Goal: Task Accomplishment & Management: Use online tool/utility

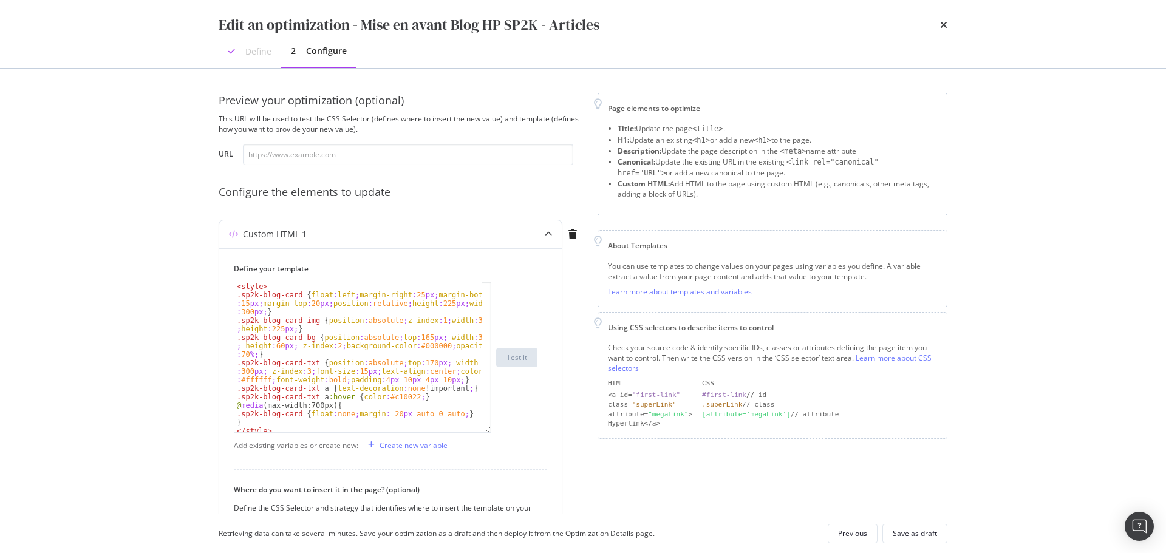
click at [947, 26] on div "Edit an optimization - Mise en avant Blog HP SP2K - Articles Define 2 Configure" at bounding box center [582, 34] width 777 height 68
click at [940, 30] on icon "times" at bounding box center [943, 25] width 7 height 10
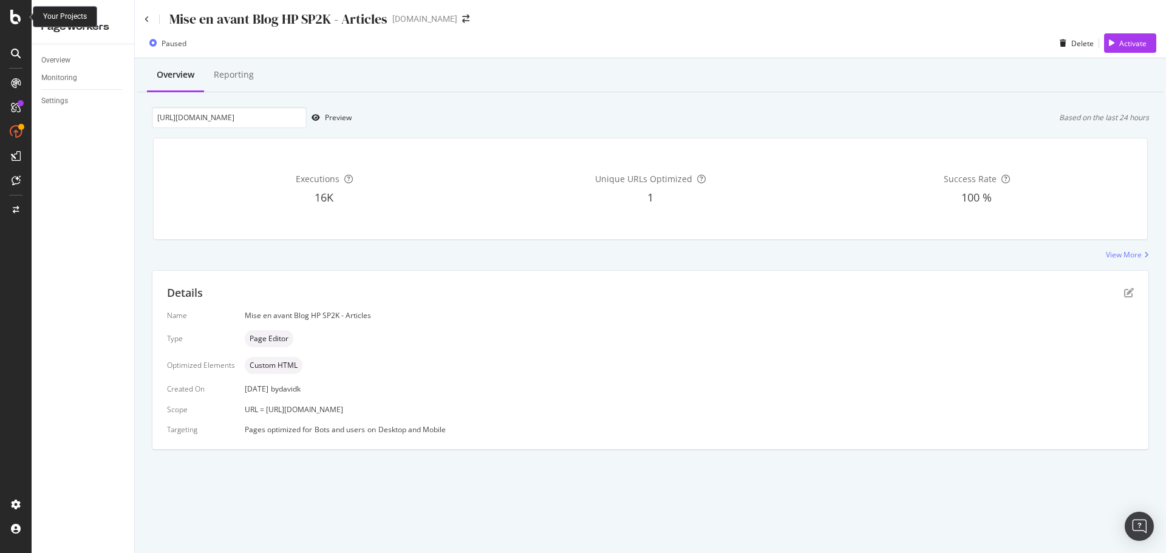
click at [14, 18] on icon at bounding box center [15, 17] width 11 height 15
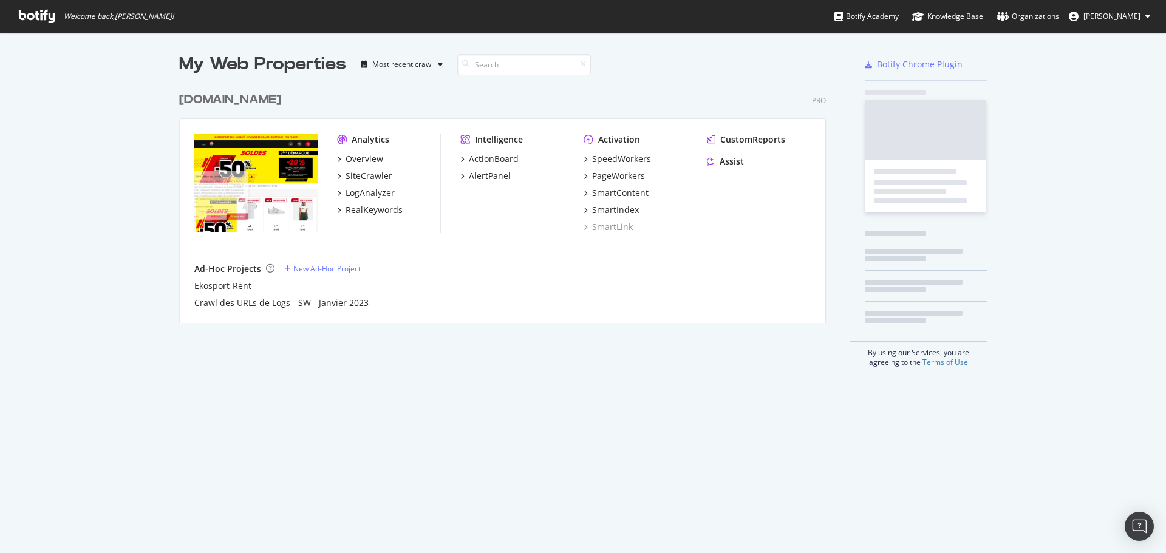
scroll to position [544, 1148]
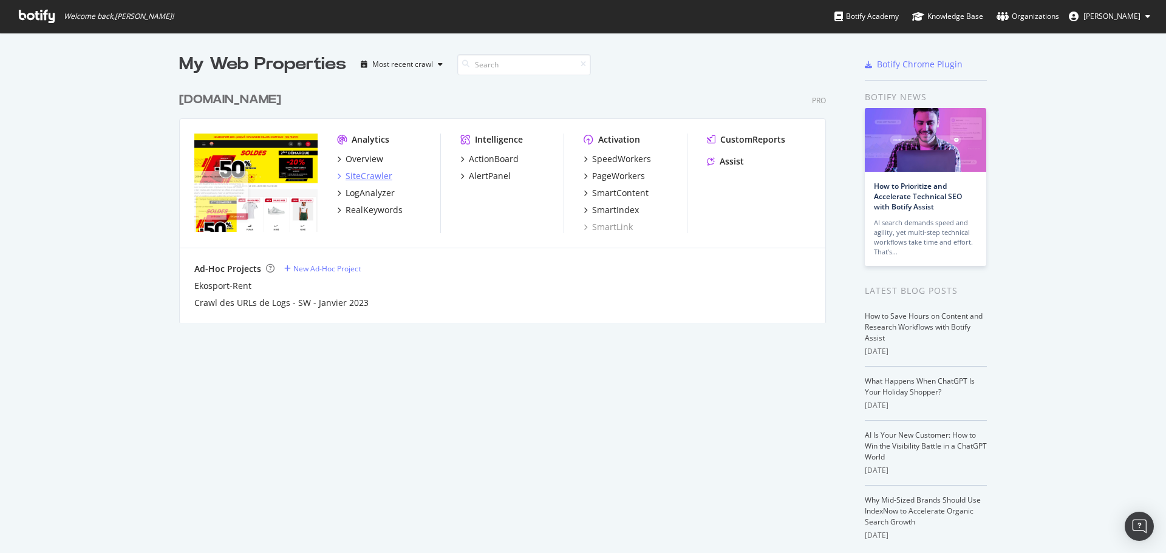
click at [361, 178] on div "SiteCrawler" at bounding box center [369, 176] width 47 height 12
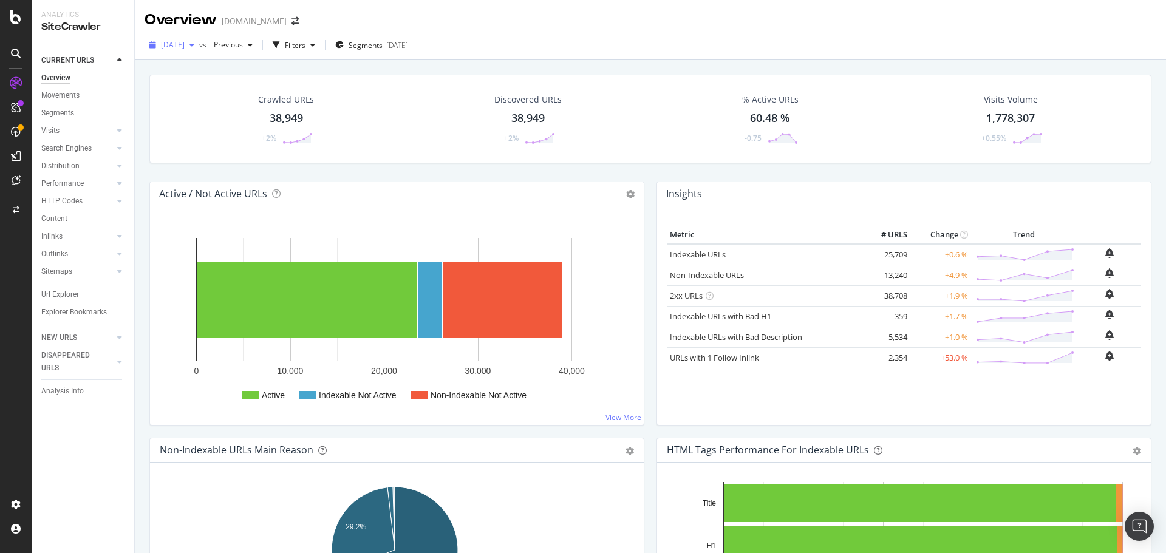
click at [199, 46] on div "button" at bounding box center [192, 44] width 15 height 7
click at [64, 91] on div "Movements" at bounding box center [60, 95] width 38 height 13
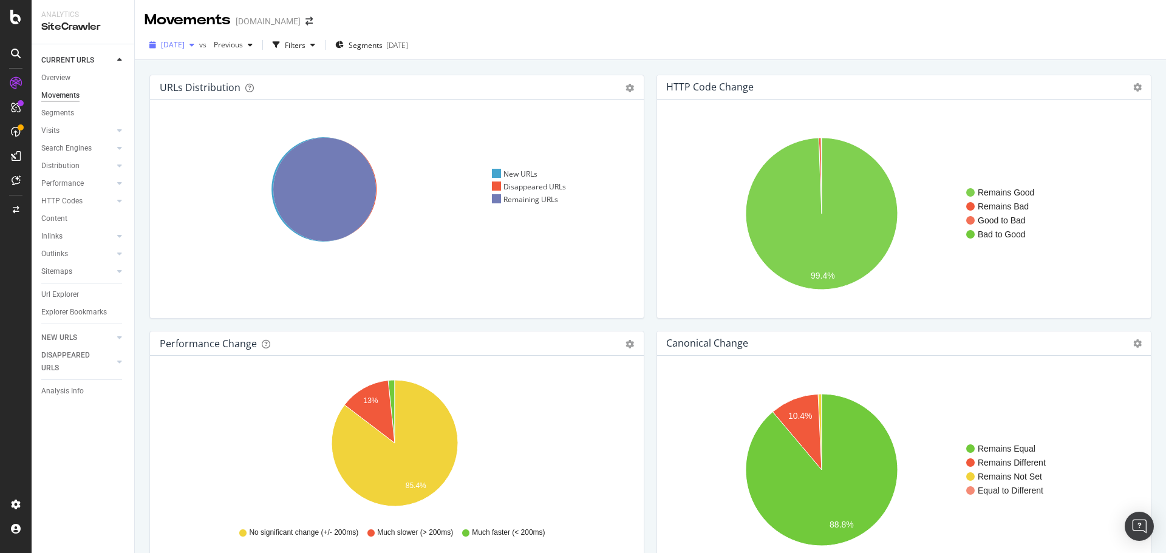
click at [185, 44] on span "[DATE]" at bounding box center [173, 44] width 24 height 10
click at [194, 110] on div "[DATE]" at bounding box center [193, 111] width 63 height 11
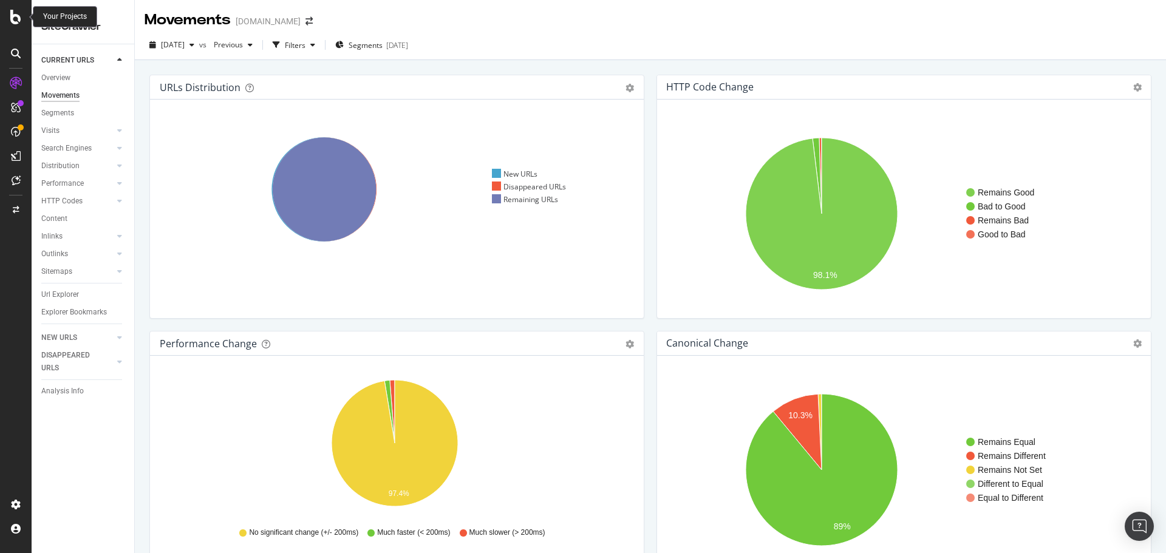
click at [15, 15] on icon at bounding box center [15, 17] width 11 height 15
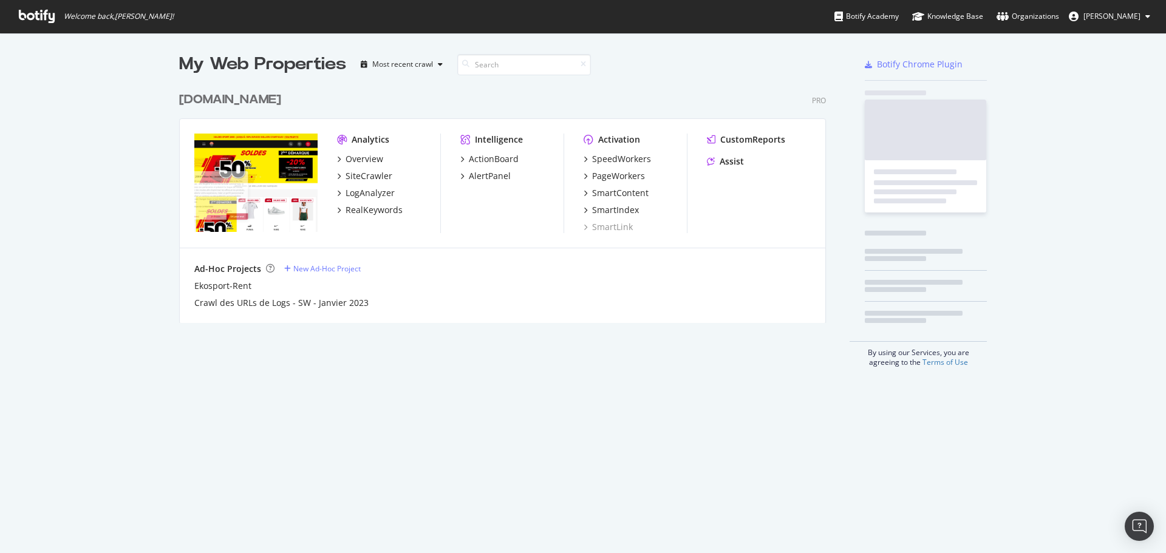
scroll to position [544, 1148]
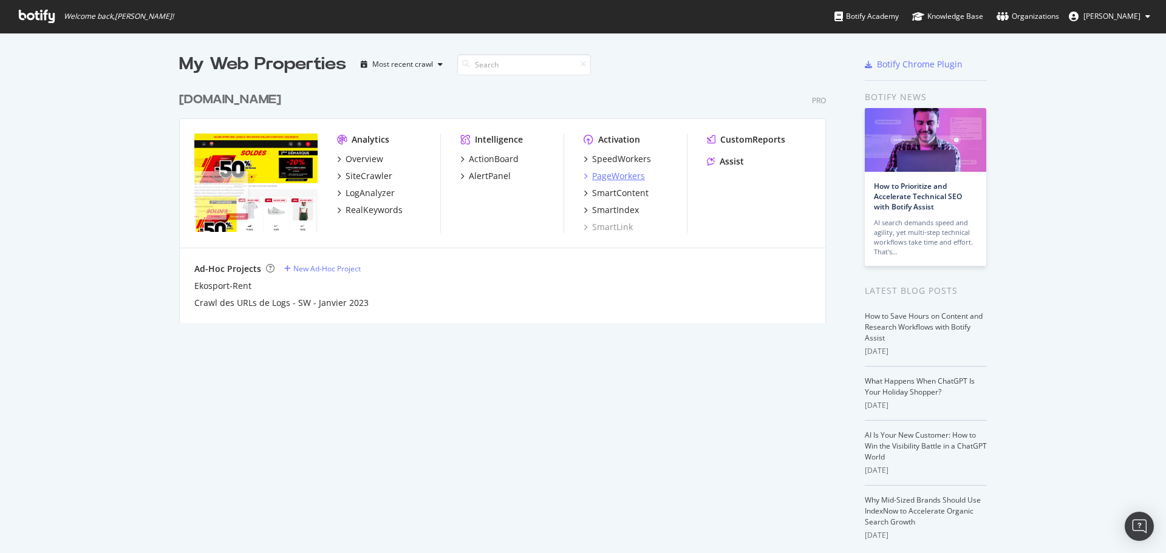
click at [604, 174] on div "PageWorkers" at bounding box center [618, 176] width 53 height 12
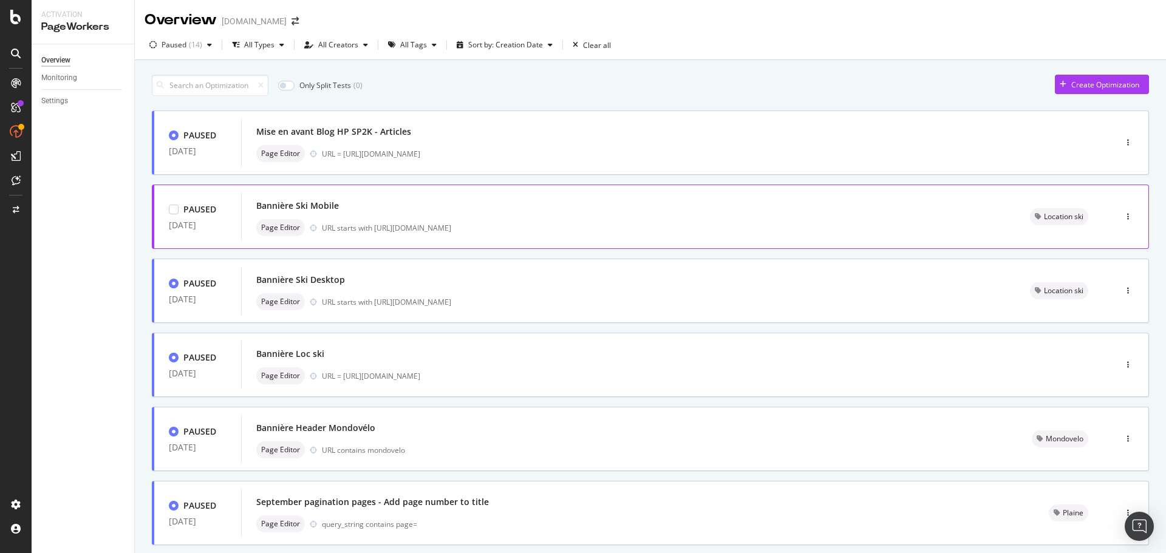
scroll to position [61, 0]
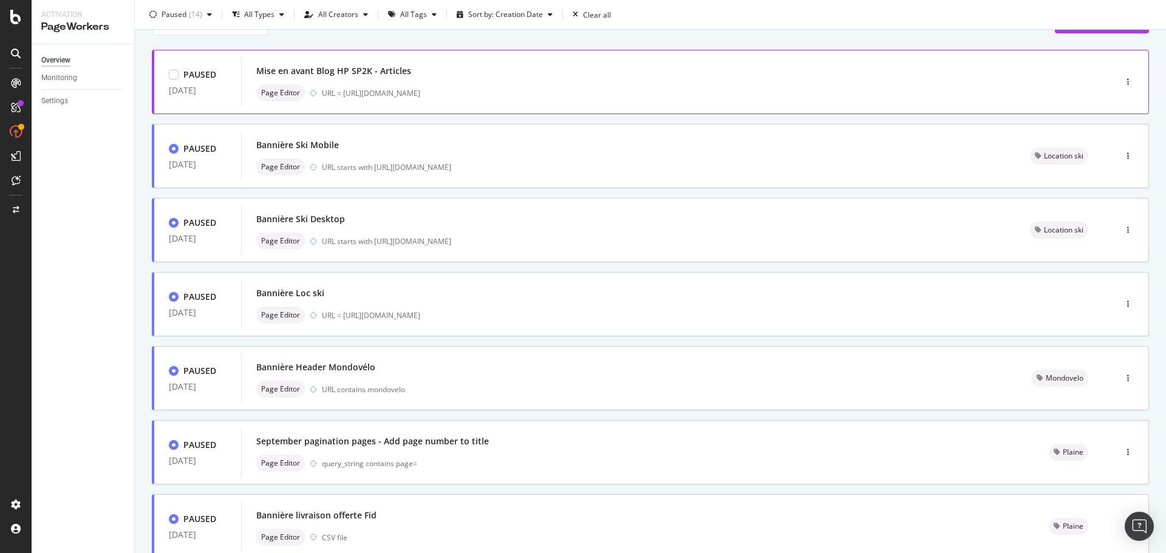
click at [401, 72] on div "Mise en avant Blog HP SP2K - Articles" at bounding box center [333, 71] width 155 height 12
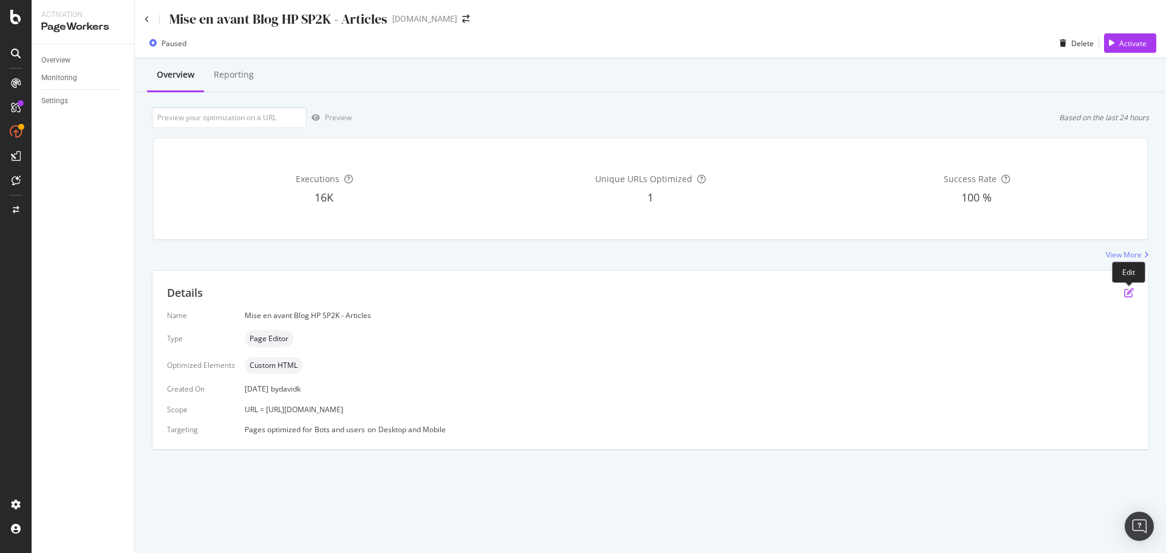
click at [1130, 291] on icon "pen-to-square" at bounding box center [1129, 293] width 10 height 10
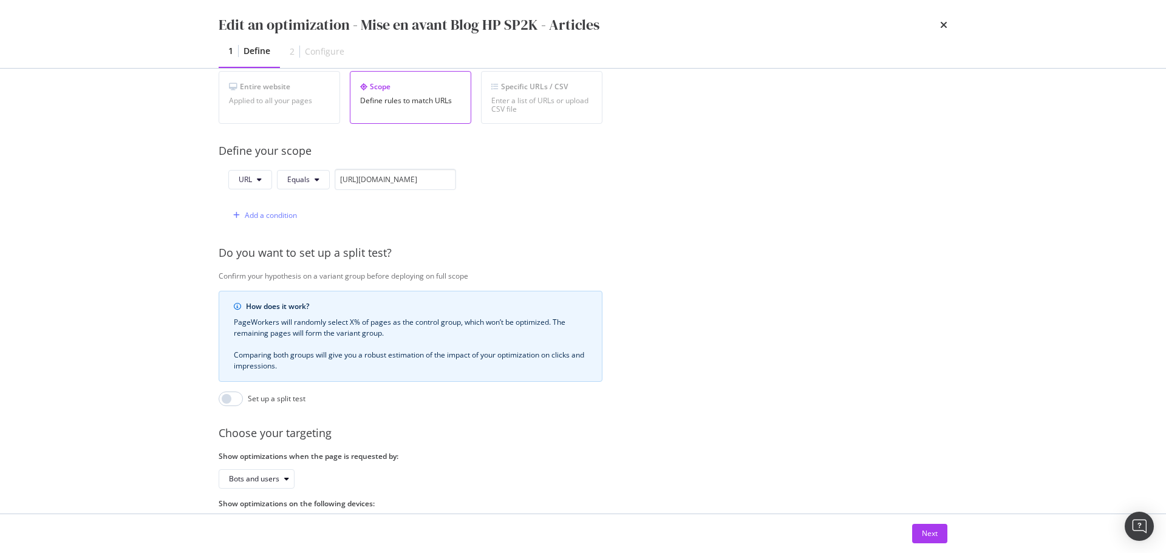
scroll to position [288, 0]
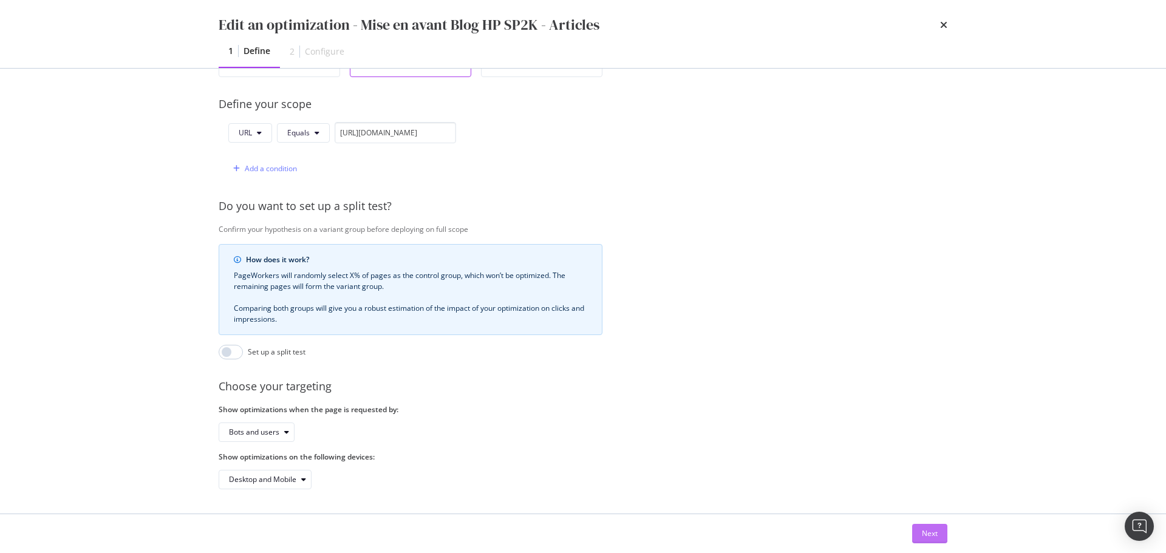
click at [913, 528] on button "Next" at bounding box center [929, 533] width 35 height 19
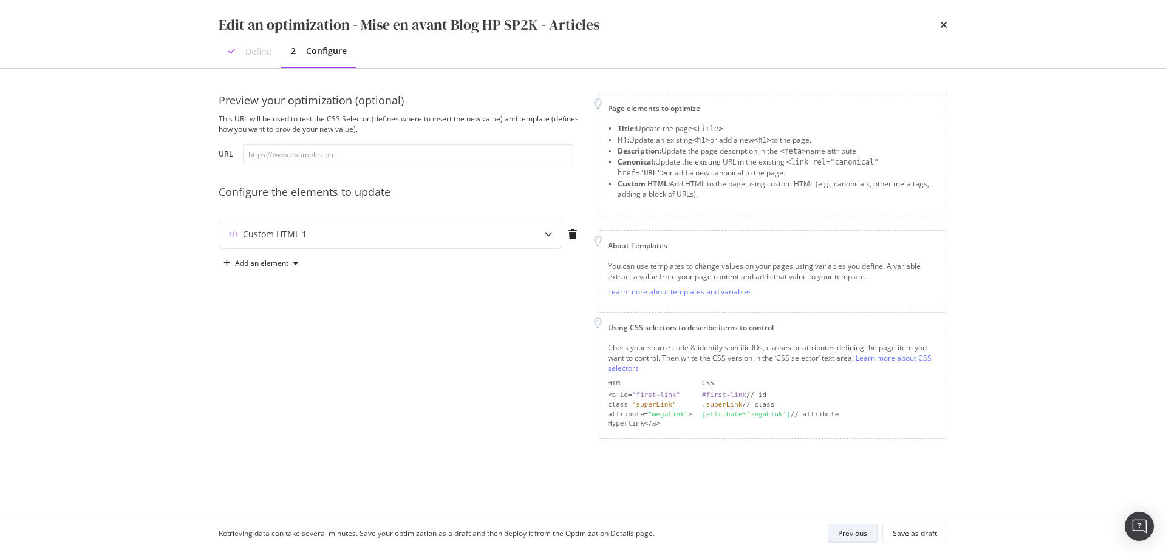
scroll to position [0, 0]
click at [548, 234] on icon "modal" at bounding box center [548, 234] width 7 height 7
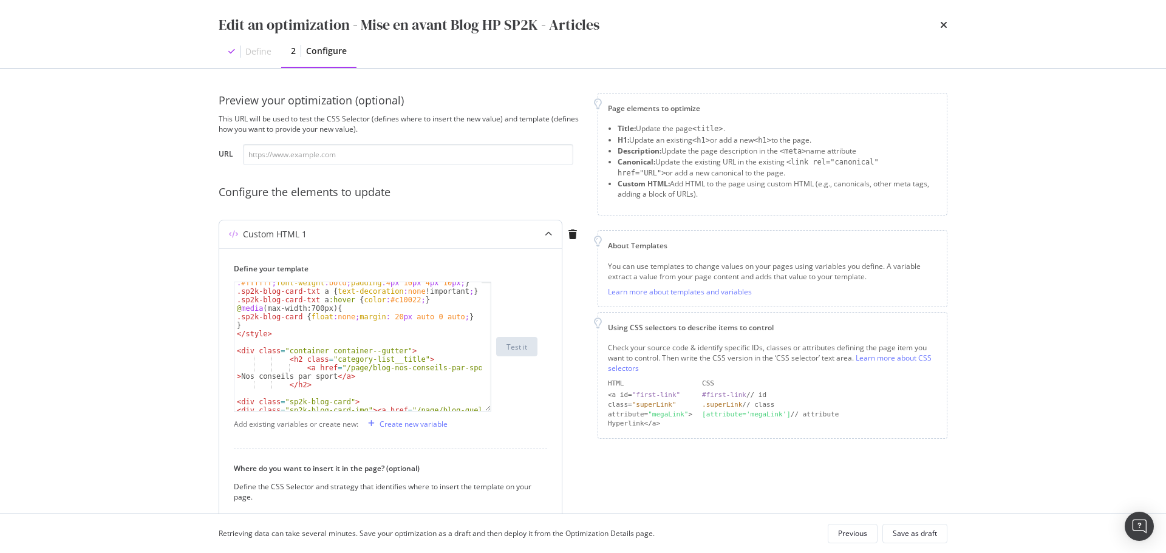
scroll to position [194, 0]
drag, startPoint x: 488, startPoint y: 353, endPoint x: 485, endPoint y: 406, distance: 52.3
click at [485, 406] on div ".sp2k-blog-card-txt { position : absolute ; top : 170 px ; width : 300 px ; z-i…" at bounding box center [362, 347] width 257 height 130
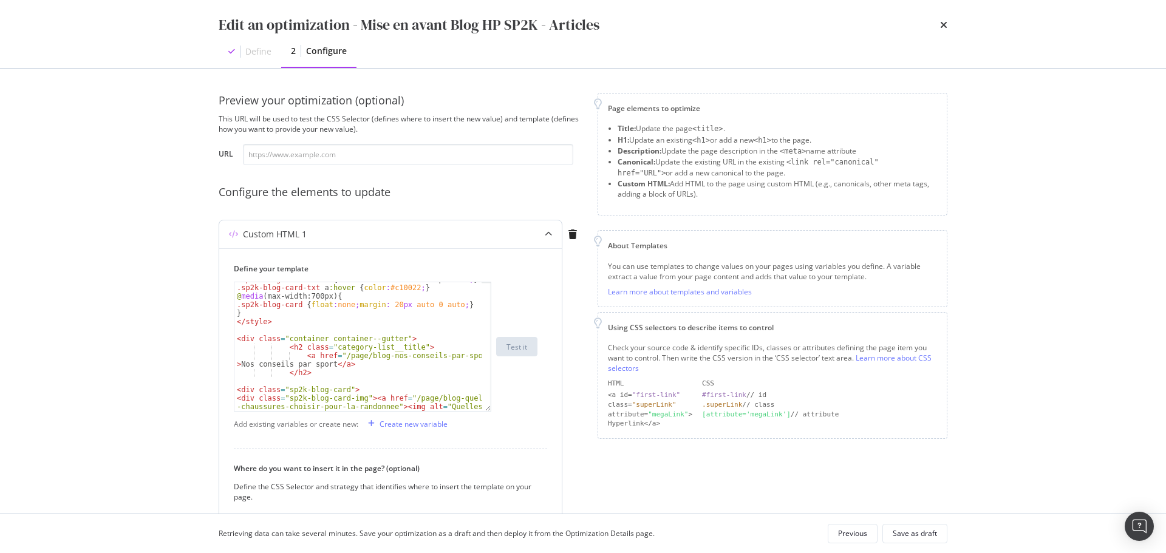
scroll to position [109, 0]
click at [398, 338] on div ".sp2k-blog-card-txt a { text-decoration : none !important ; } .sp2k-blog-card-t…" at bounding box center [357, 369] width 247 height 188
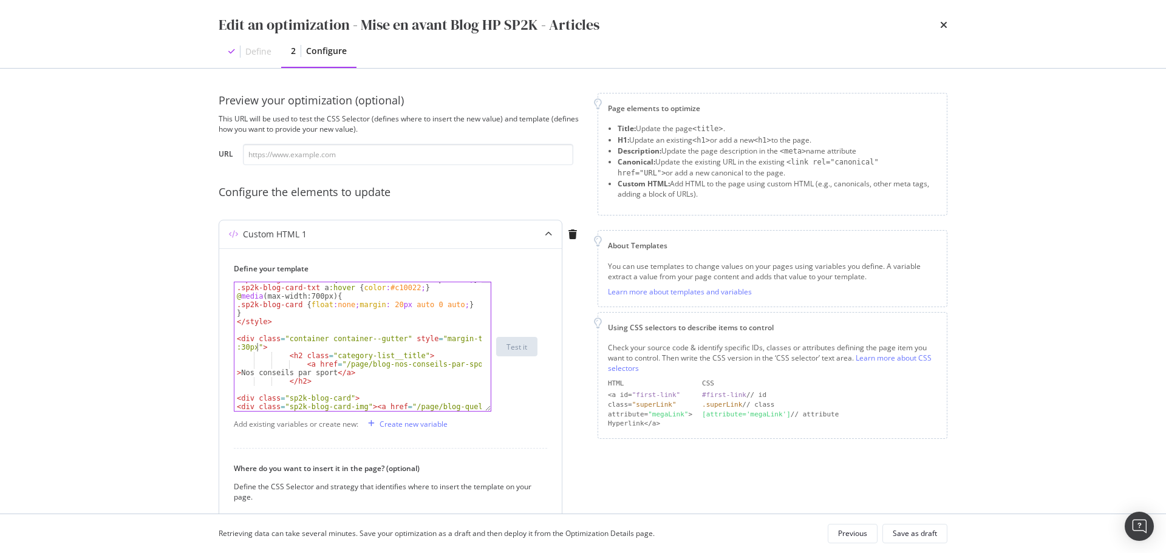
scroll to position [0, 21]
type textarea "<div class="container container--gutter" style="margin-top:30px;">"
click at [922, 531] on div "Save as draft" at bounding box center [915, 533] width 44 height 10
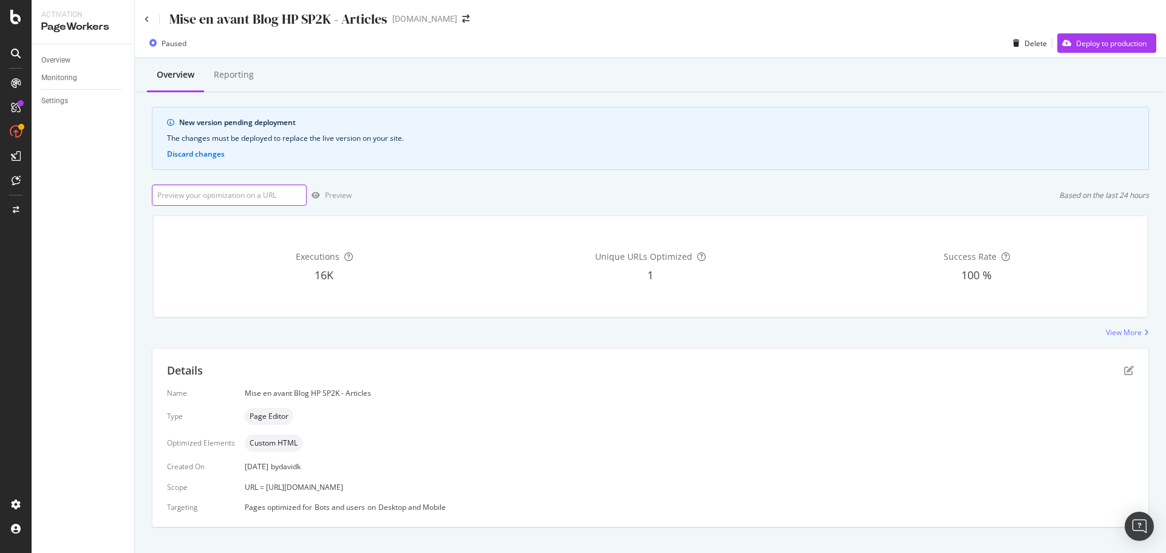
click at [272, 191] on input "url" at bounding box center [229, 195] width 155 height 21
paste input "[URL][DOMAIN_NAME]"
type input "[URL][DOMAIN_NAME]"
click at [334, 192] on div "Preview" at bounding box center [338, 195] width 27 height 10
click at [1122, 364] on div "Details" at bounding box center [650, 371] width 967 height 16
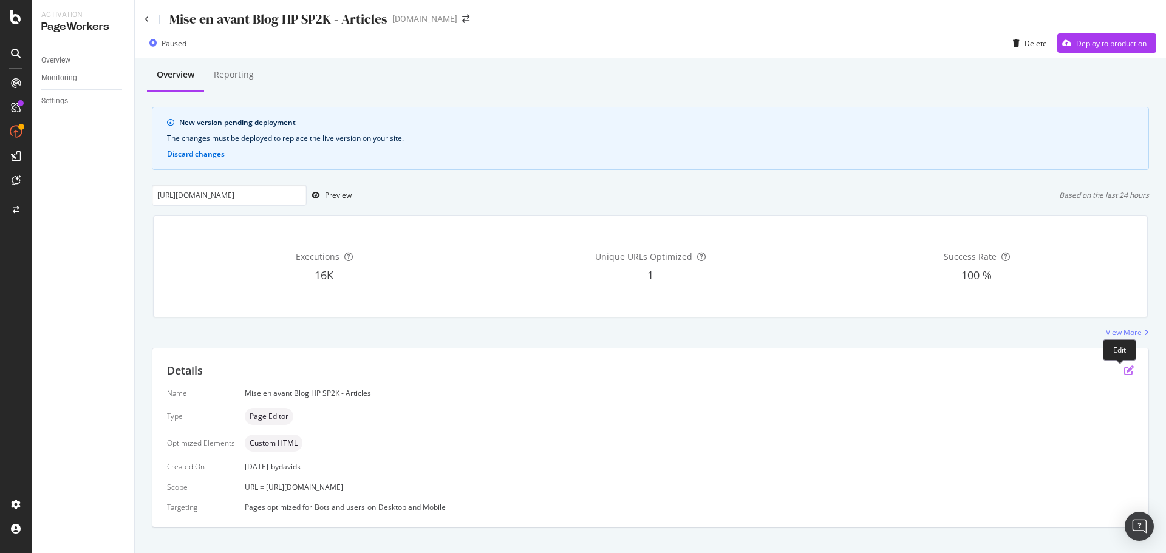
click at [1124, 368] on icon "pen-to-square" at bounding box center [1129, 371] width 10 height 10
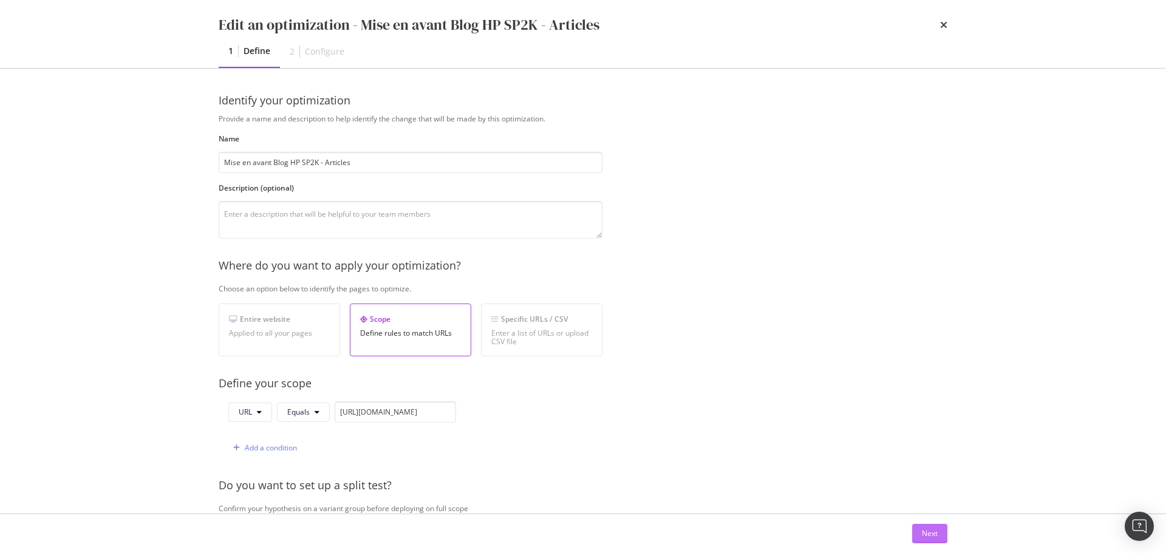
click at [922, 531] on div "Next" at bounding box center [930, 533] width 16 height 10
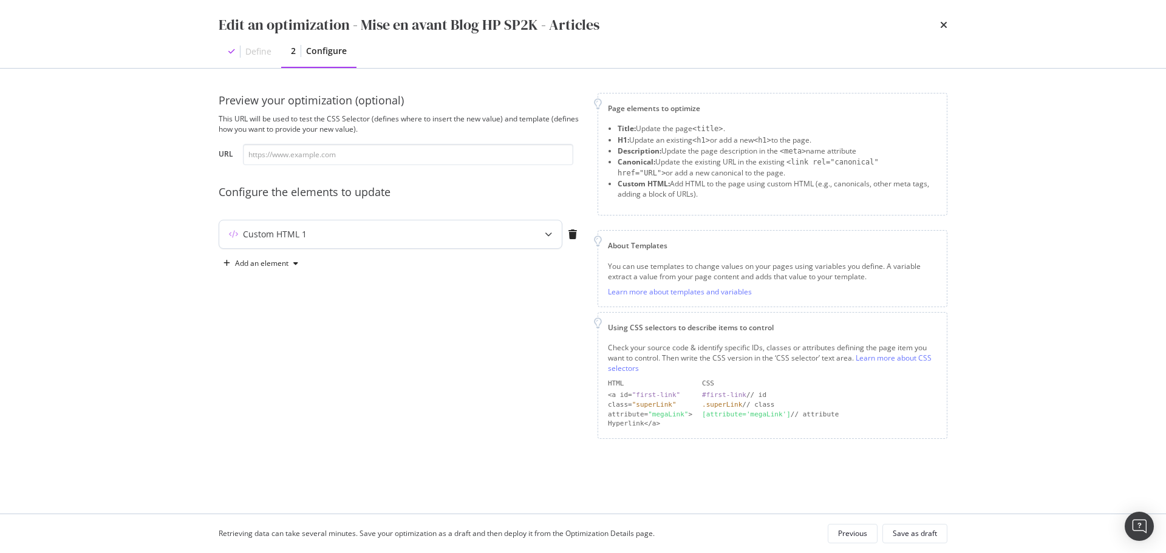
click at [403, 231] on div "Custom HTML 1" at bounding box center [366, 234] width 295 height 12
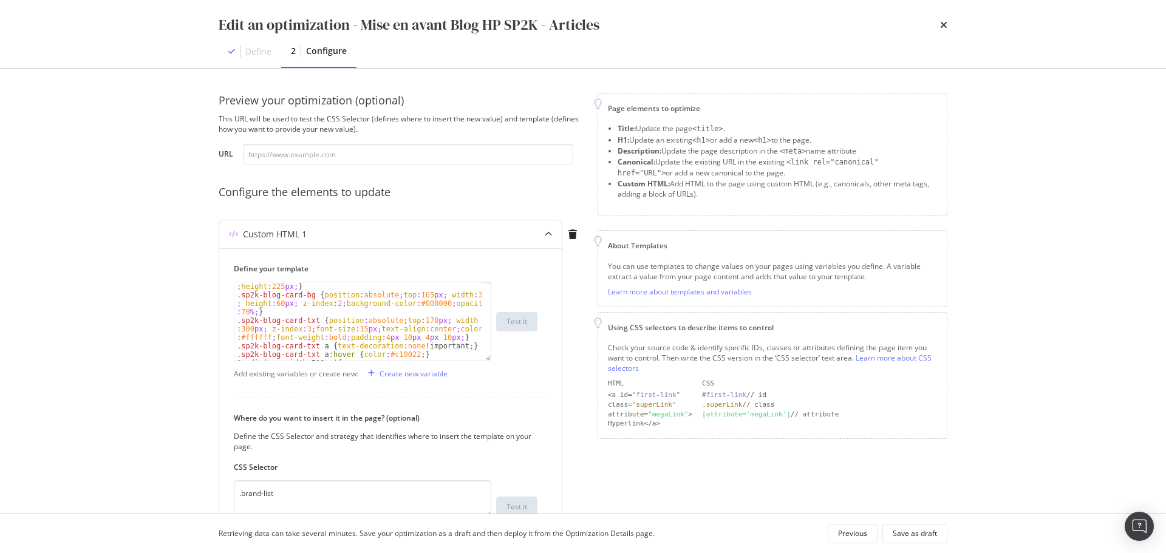
scroll to position [61, 0]
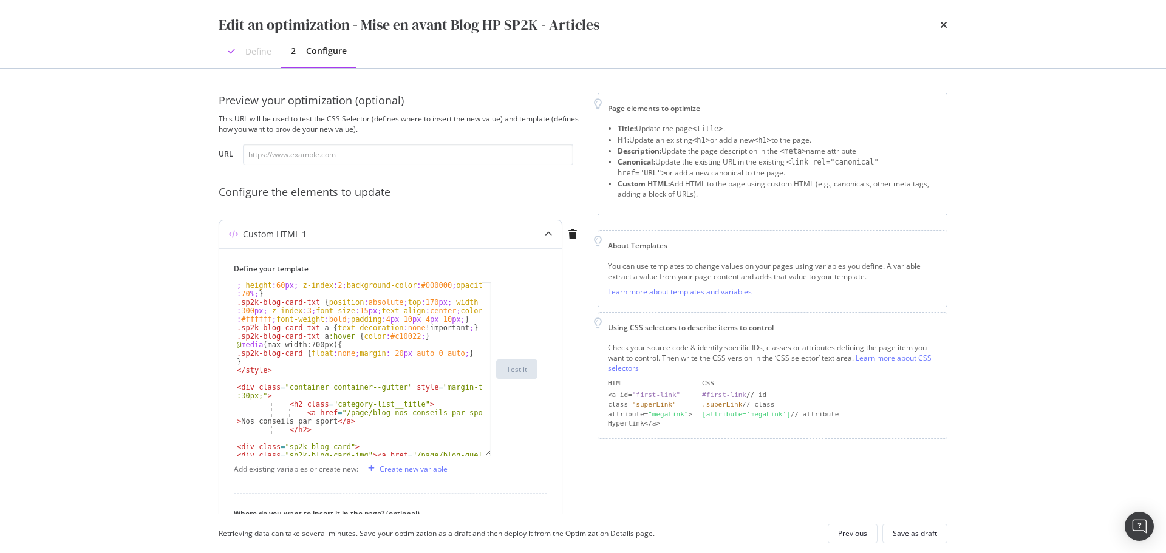
drag, startPoint x: 488, startPoint y: 354, endPoint x: 501, endPoint y: 451, distance: 98.0
click at [501, 451] on div ".sp2k-blog-card-bg { position : absolute ; top : 165 px ; width : 300 px ; heig…" at bounding box center [386, 369] width 304 height 175
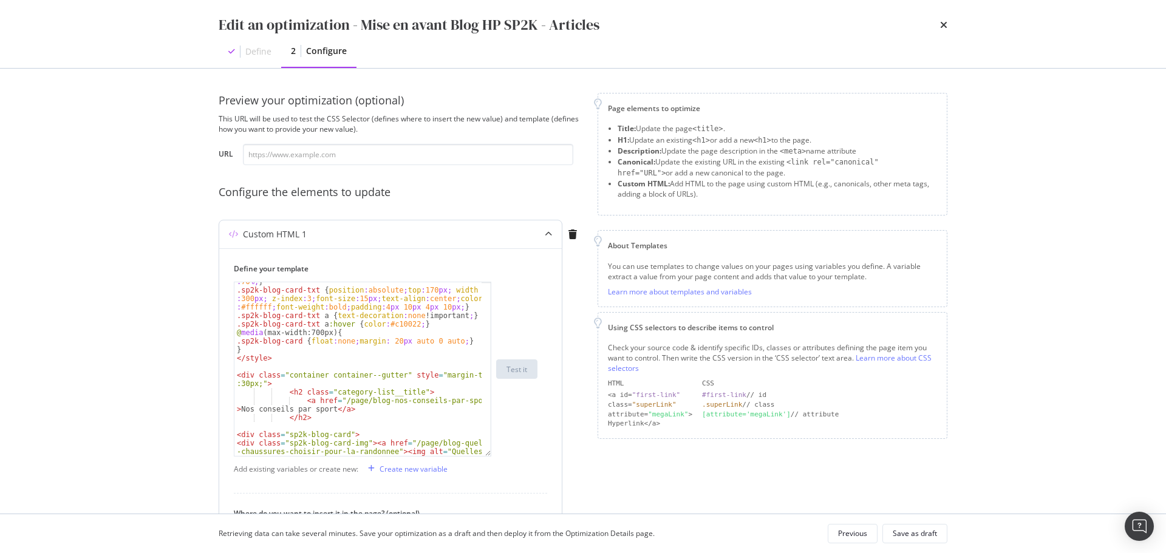
scroll to position [109, 0]
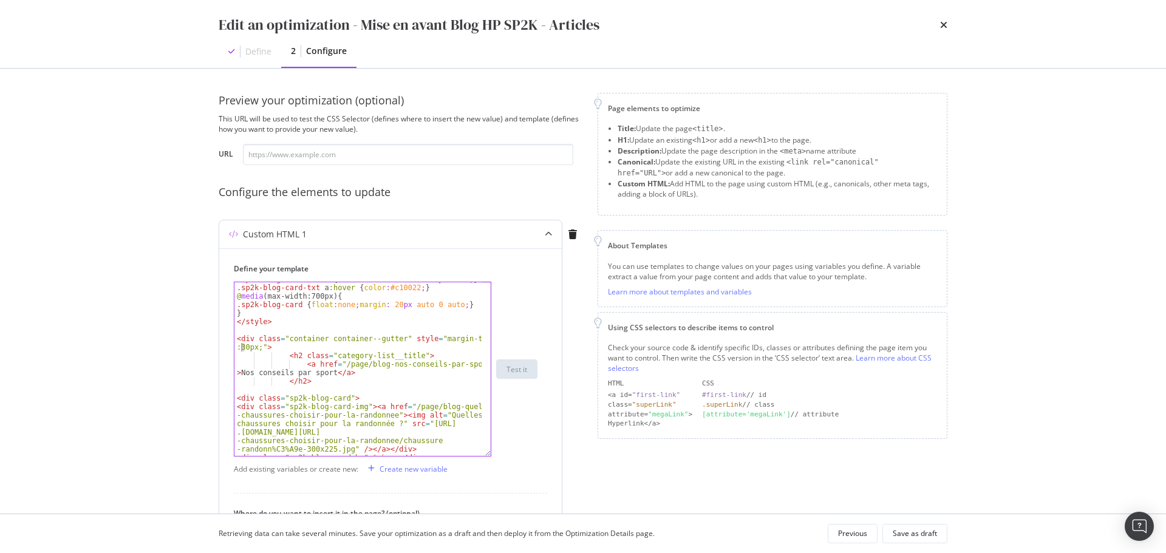
click at [242, 346] on div ".sp2k-blog-card-txt a { text-decoration : none !important ; } .sp2k-blog-card-t…" at bounding box center [357, 370] width 247 height 191
type textarea "<div class="container container--gutter" style="margin-top:80px;">"
click at [913, 536] on div "Save as draft" at bounding box center [915, 533] width 44 height 10
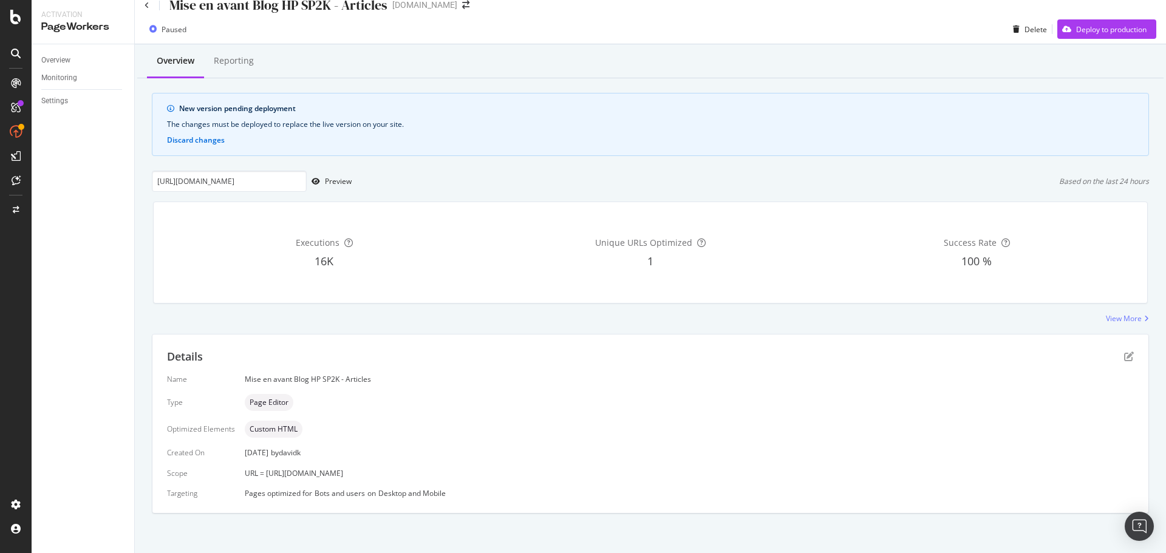
scroll to position [17, 0]
click at [1124, 355] on icon "pen-to-square" at bounding box center [1129, 354] width 10 height 10
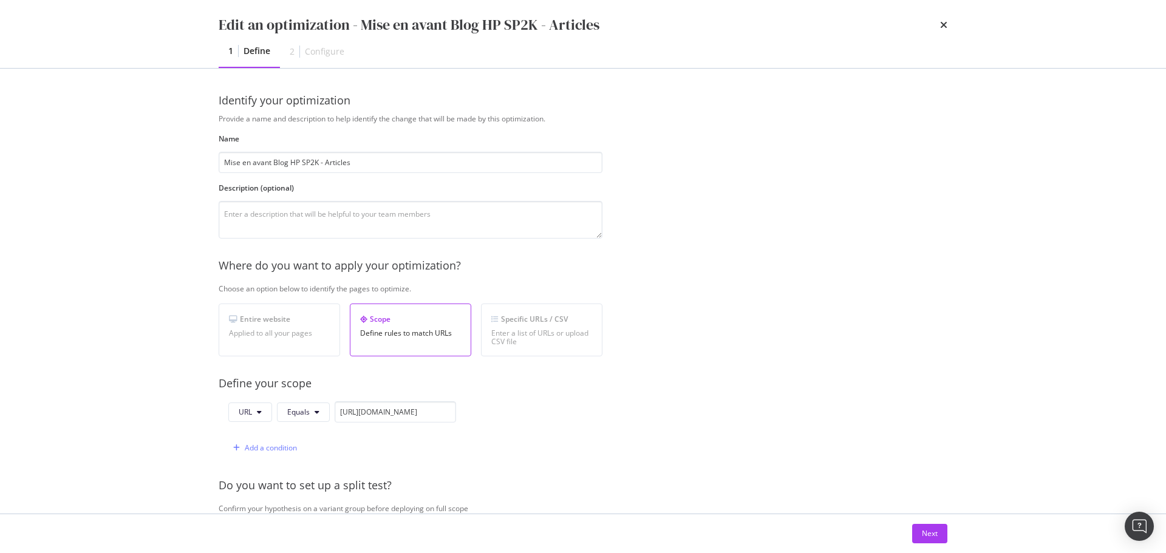
scroll to position [288, 0]
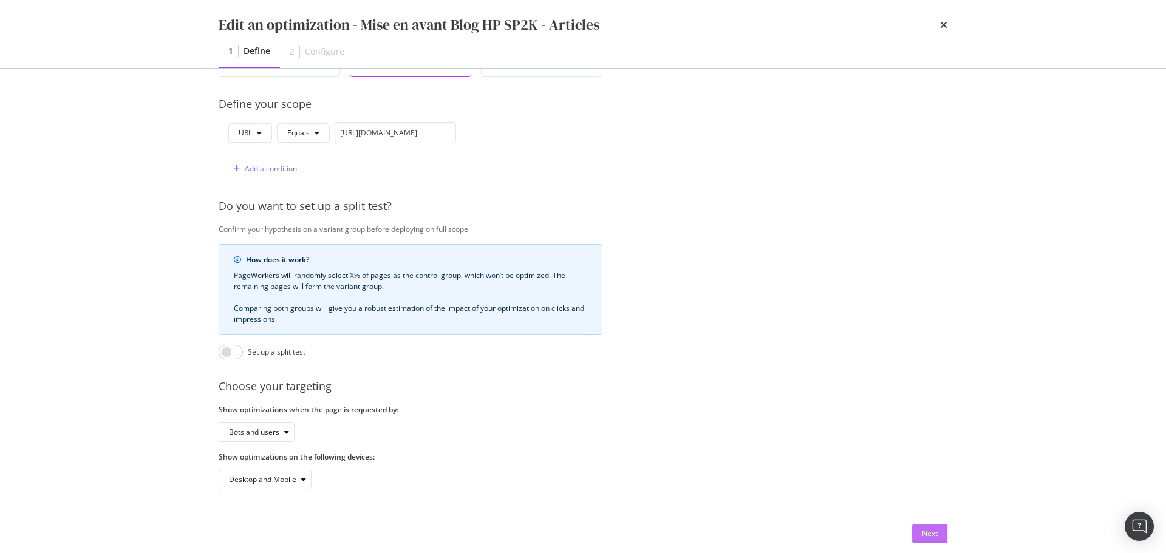
click at [924, 529] on div "Next" at bounding box center [930, 533] width 16 height 10
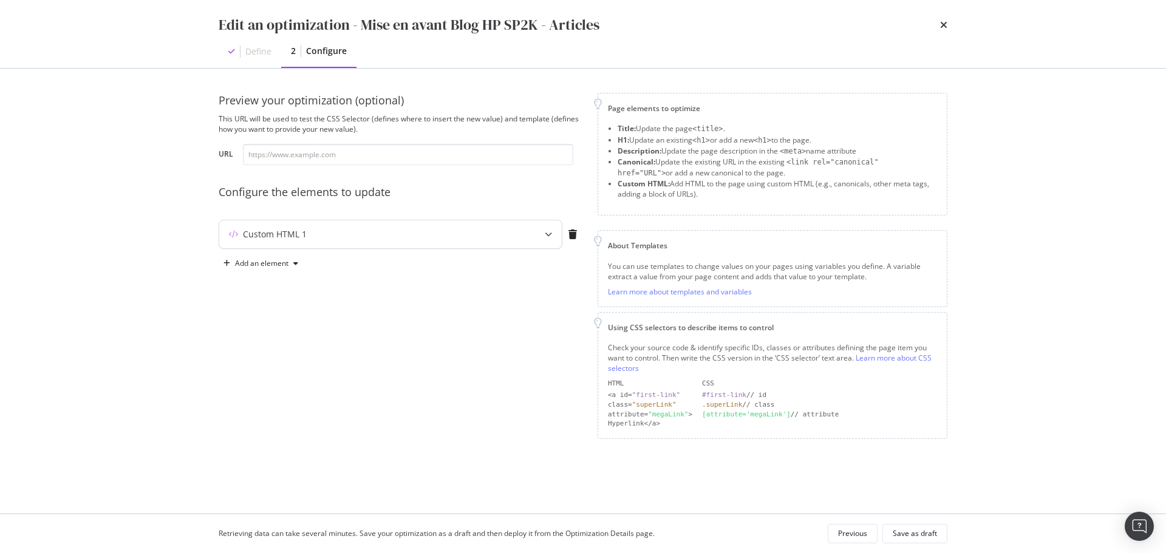
click at [548, 239] on div "modal" at bounding box center [548, 234] width 27 height 28
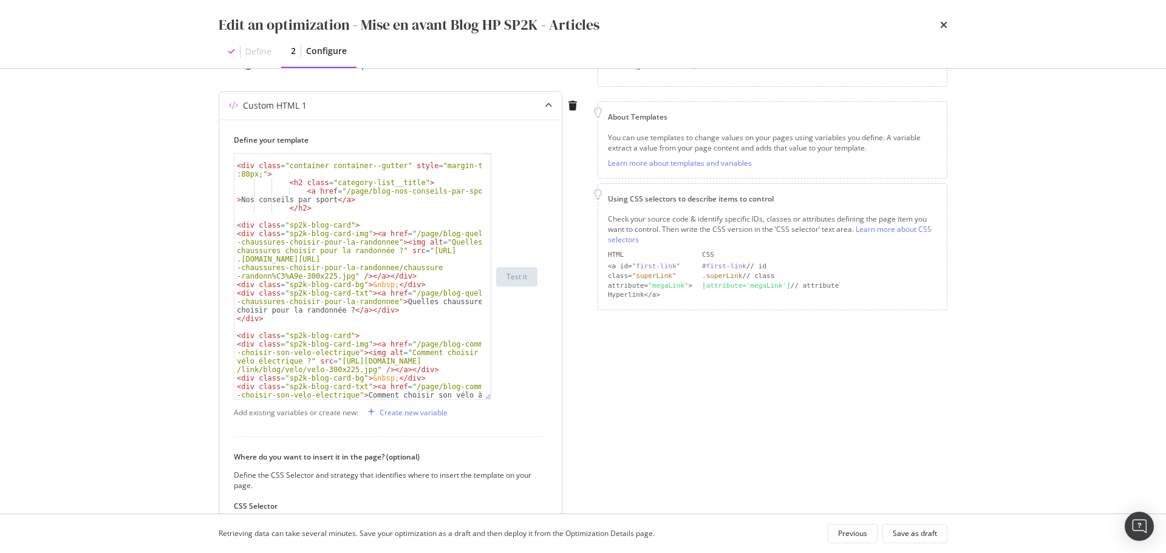
scroll to position [154, 0]
drag, startPoint x: 488, startPoint y: 228, endPoint x: 494, endPoint y: 397, distance: 168.9
click at [494, 397] on div "< div class = "container container--gutter" style = "margin-top :80px;" > < h2 …" at bounding box center [386, 276] width 304 height 247
click at [353, 291] on div "< div class = "container container--gutter" style = "margin-top :80px;" > < h2 …" at bounding box center [357, 292] width 247 height 279
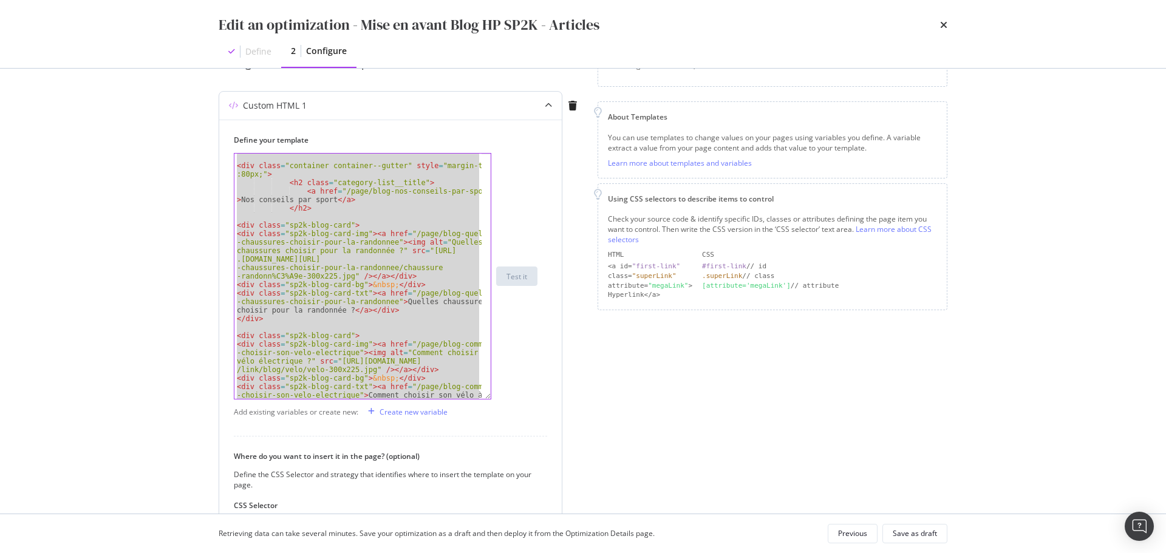
click at [346, 250] on div "< div class = "container container--gutter" style = "margin-top :80px;" > < h2 …" at bounding box center [357, 276] width 247 height 245
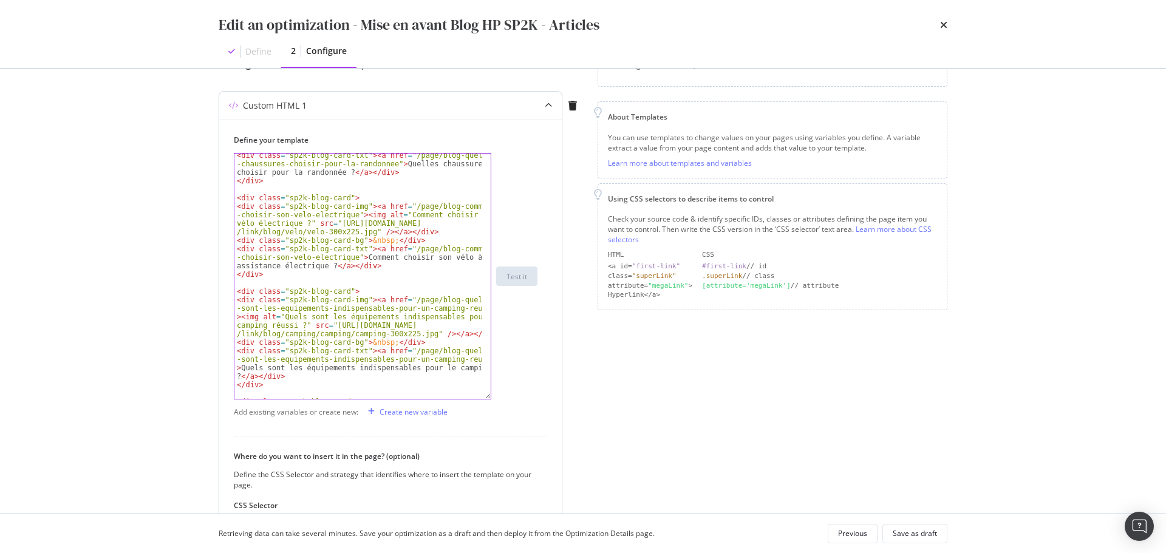
scroll to position [401, 0]
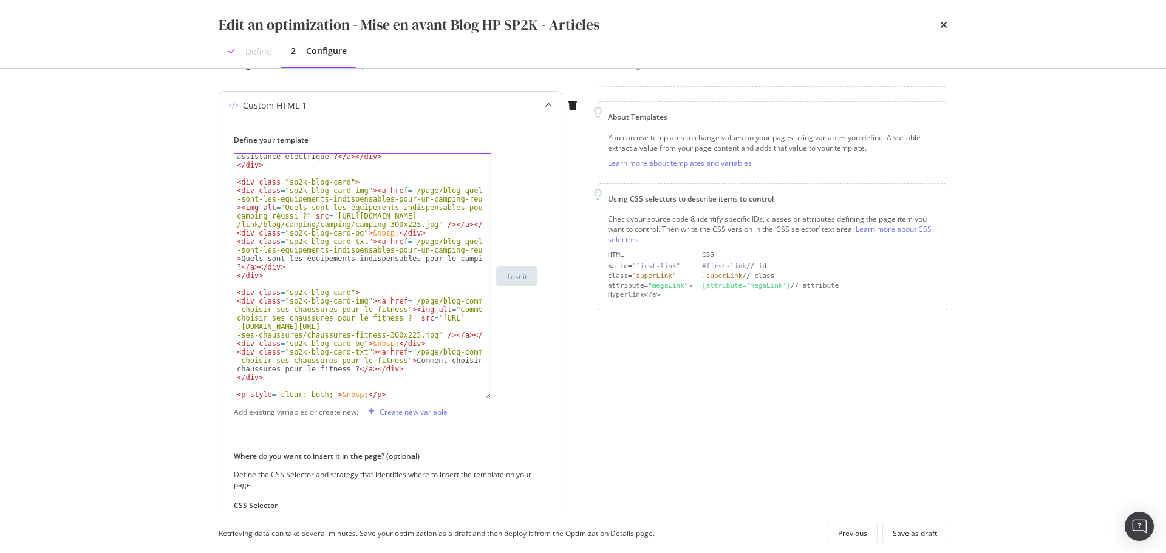
click at [347, 264] on div "< div class = "sp2k-blog-card-txt" > < a href = "/page/blog-comment -choisir-so…" at bounding box center [357, 274] width 247 height 279
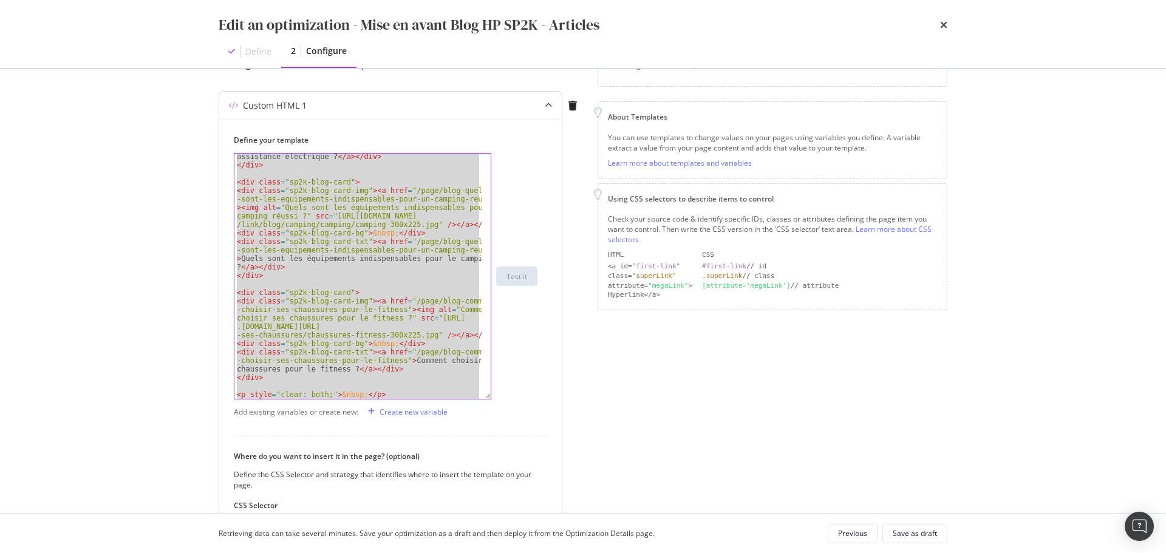
paste textarea "Cursor at row 44"
type textarea "</div>"
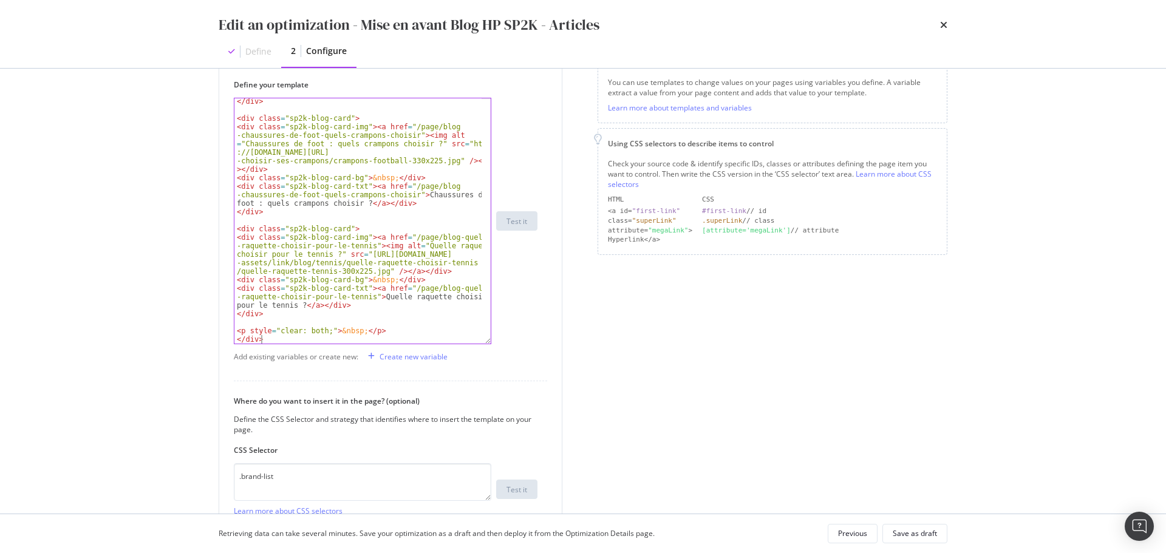
scroll to position [0, 0]
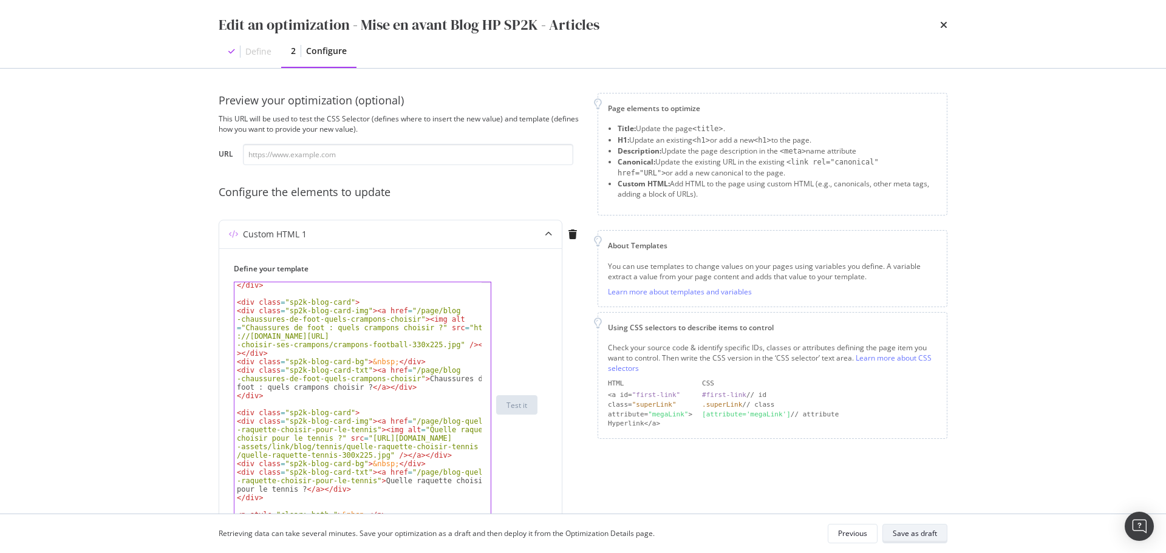
click at [911, 530] on div "Save as draft" at bounding box center [915, 533] width 44 height 10
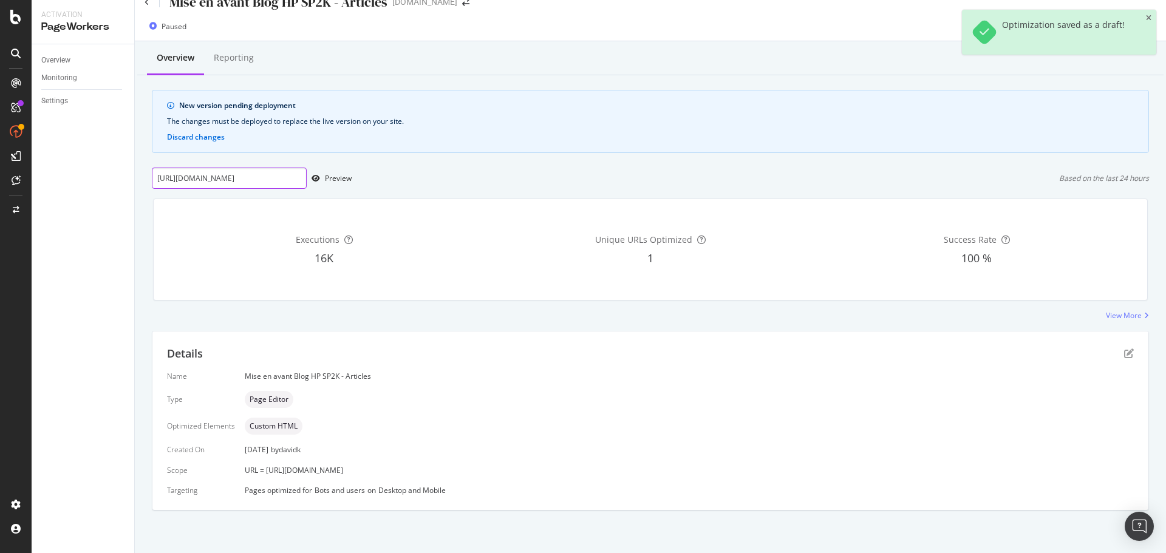
click at [284, 183] on input "[URL][DOMAIN_NAME]" at bounding box center [229, 178] width 155 height 21
click at [336, 179] on div "Preview" at bounding box center [338, 178] width 27 height 10
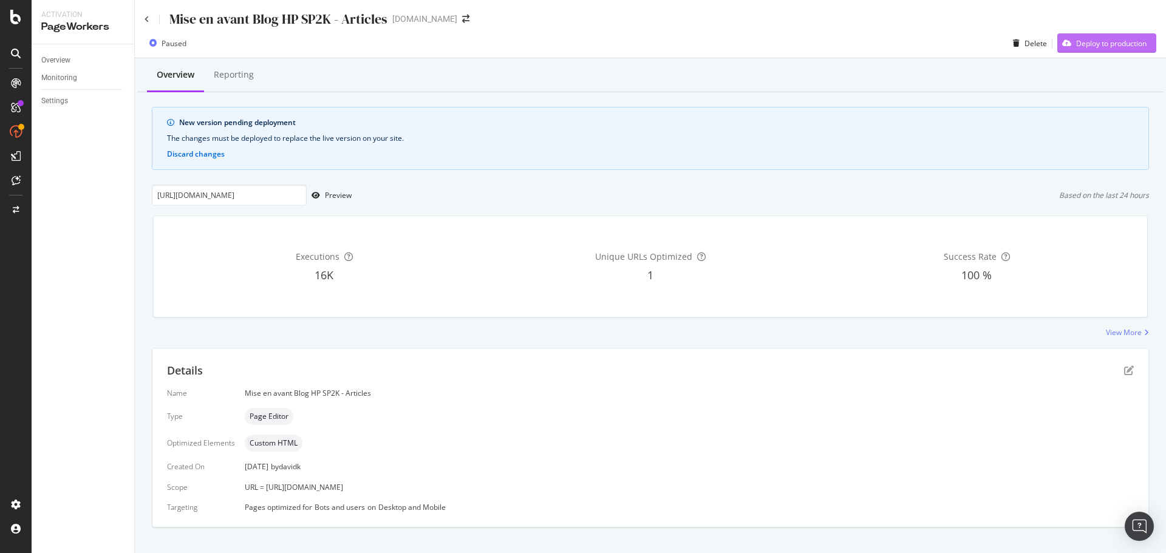
click at [1103, 41] on div "Deploy to production" at bounding box center [1111, 43] width 70 height 10
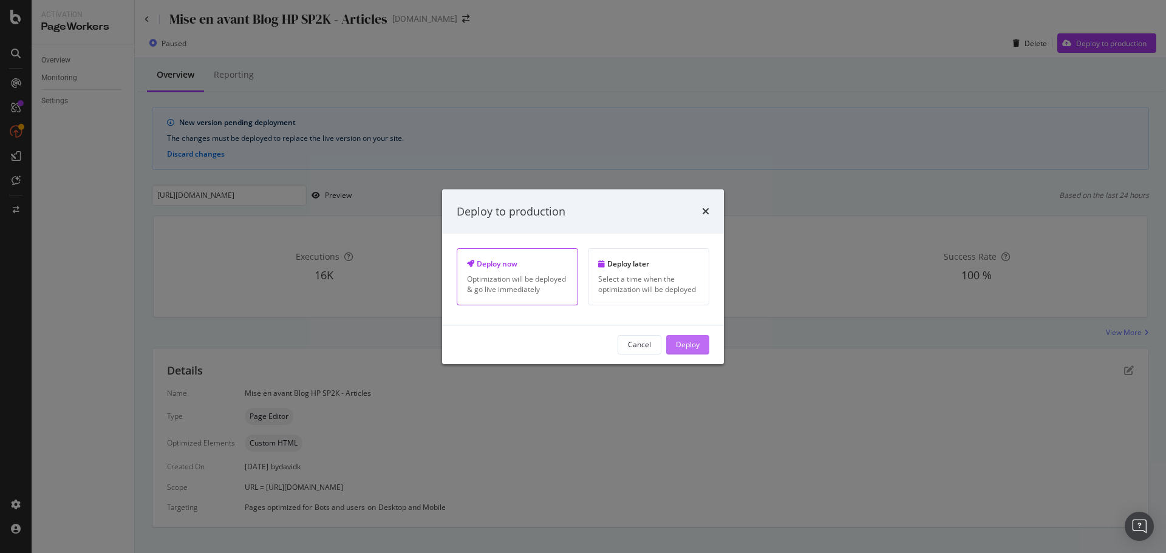
click at [693, 345] on div "Deploy" at bounding box center [688, 344] width 24 height 10
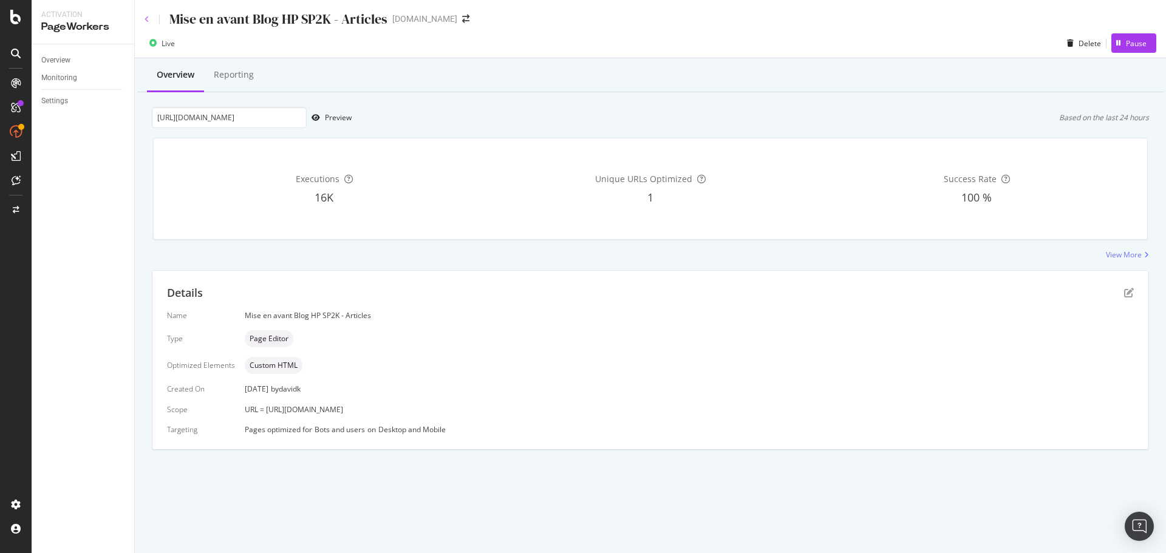
click at [145, 18] on icon at bounding box center [147, 19] width 5 height 7
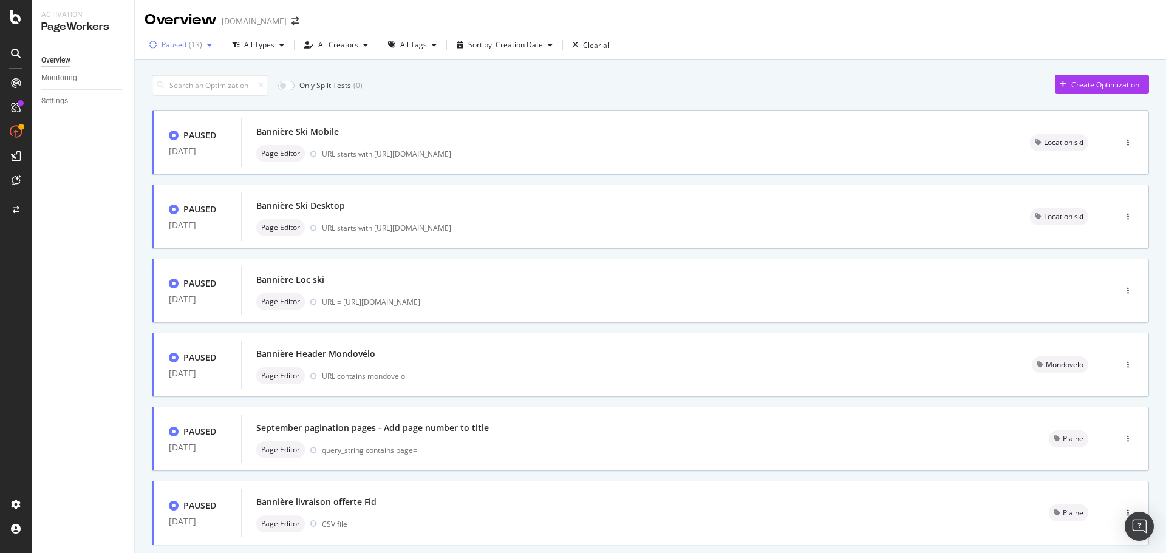
click at [193, 42] on div "( 13 )" at bounding box center [195, 44] width 13 height 7
click at [184, 72] on div "Any Status" at bounding box center [187, 70] width 36 height 10
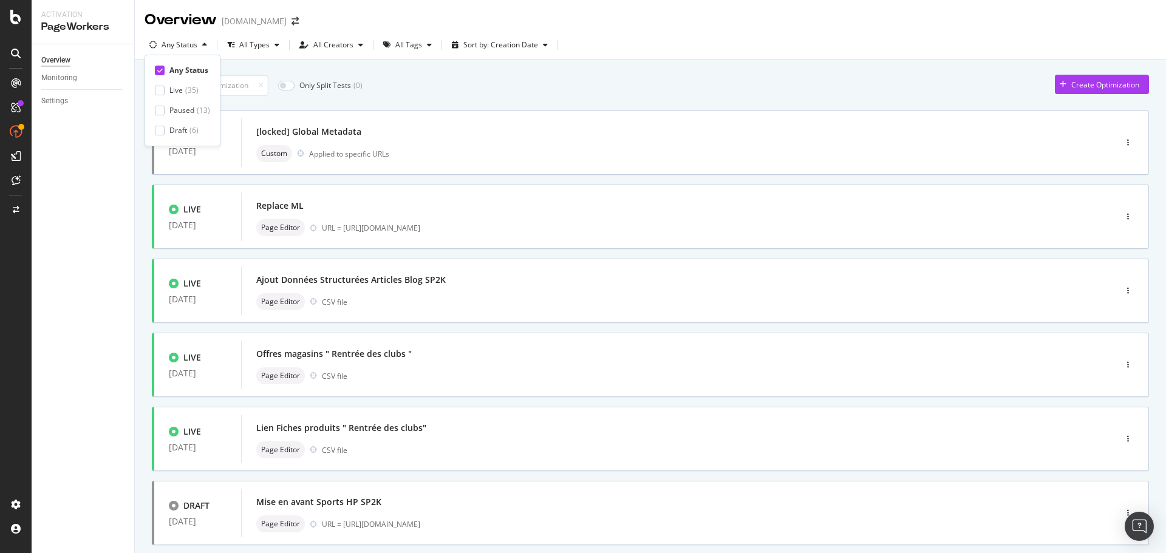
click at [786, 73] on div "Only Split Tests ( 0 ) Create Optimization DRAFT [DATE] [locked] Global Metadat…" at bounding box center [650, 473] width 997 height 809
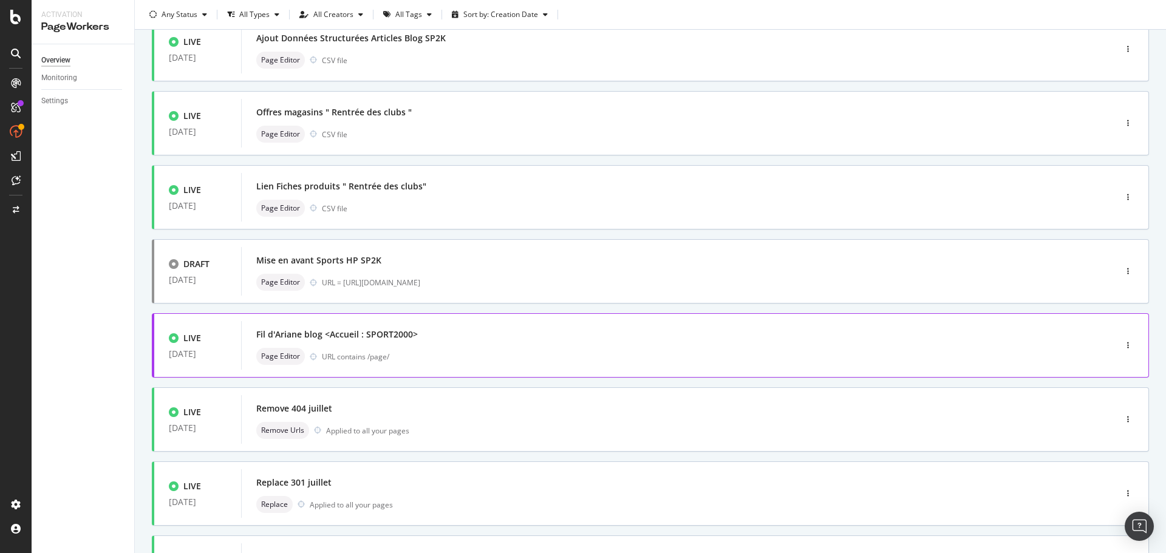
scroll to position [243, 0]
click at [352, 259] on div "Mise en avant Sports HP SP2K" at bounding box center [318, 259] width 125 height 12
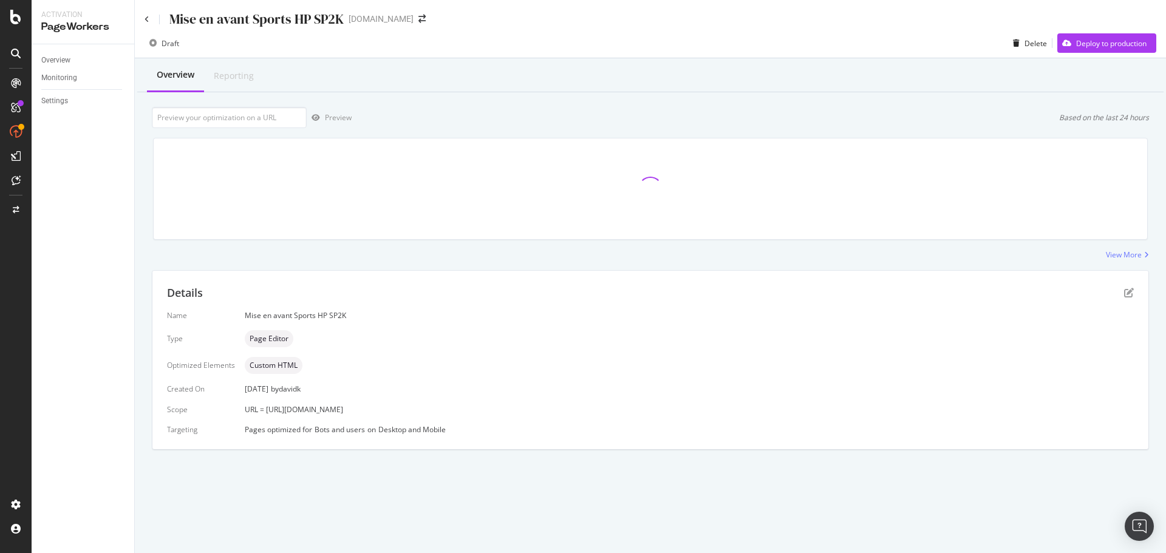
drag, startPoint x: 339, startPoint y: 417, endPoint x: 265, endPoint y: 415, distance: 74.1
click at [265, 415] on div "Name Mise en avant Sports HP SP2K Type Page Editor Optimized Elements Custom HT…" at bounding box center [650, 372] width 967 height 124
copy span "[URL][DOMAIN_NAME]"
click at [260, 122] on input "url" at bounding box center [229, 117] width 155 height 21
paste input "[URL][DOMAIN_NAME]"
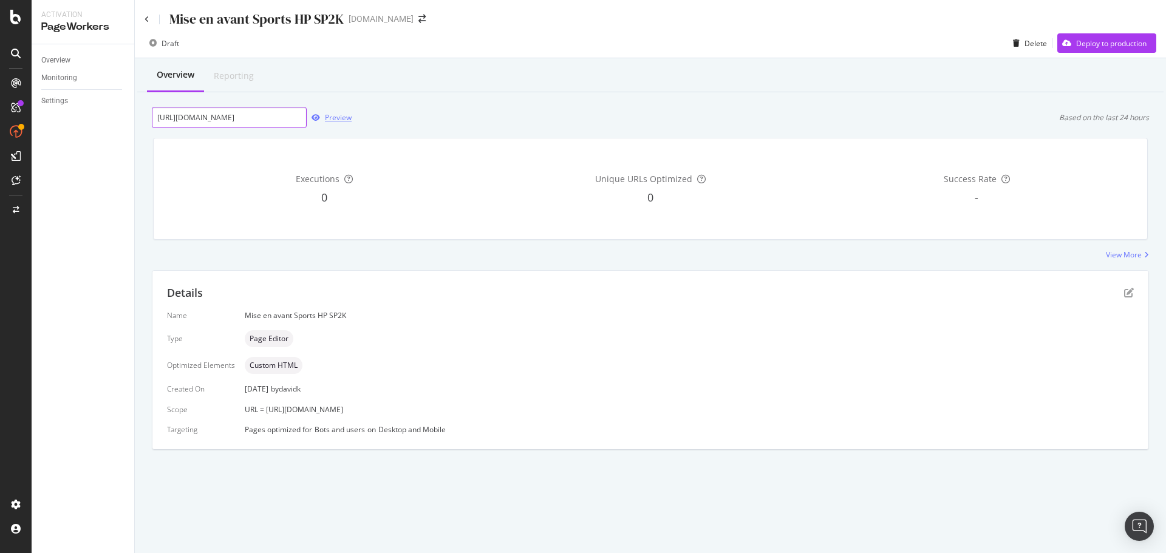
type input "[URL][DOMAIN_NAME]"
click at [343, 120] on div "Preview" at bounding box center [338, 117] width 27 height 10
click at [1109, 41] on div "Deploy to production" at bounding box center [1111, 43] width 70 height 10
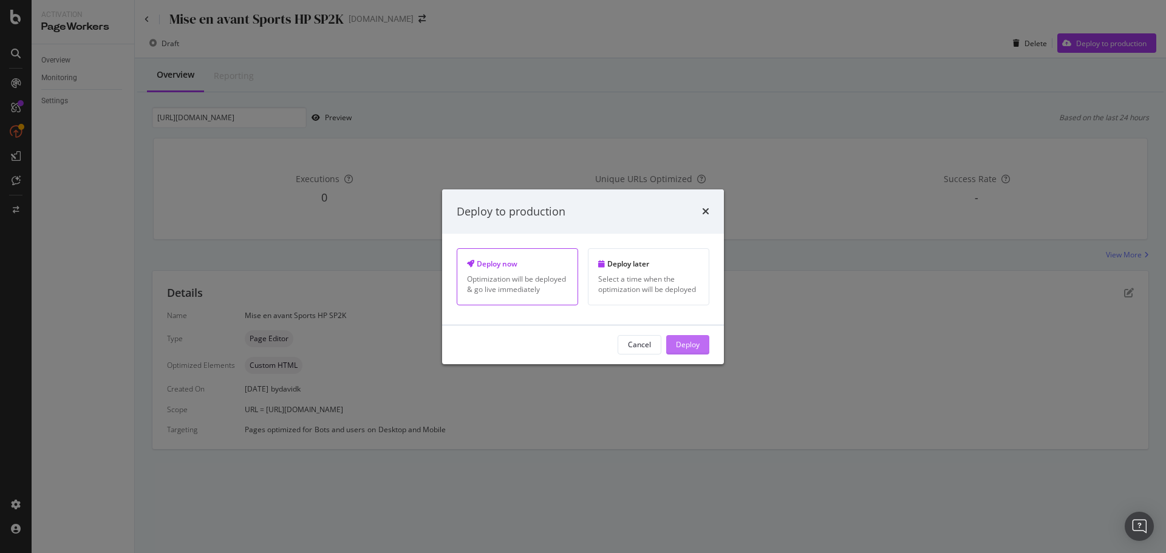
click at [687, 347] on div "Deploy" at bounding box center [688, 344] width 24 height 10
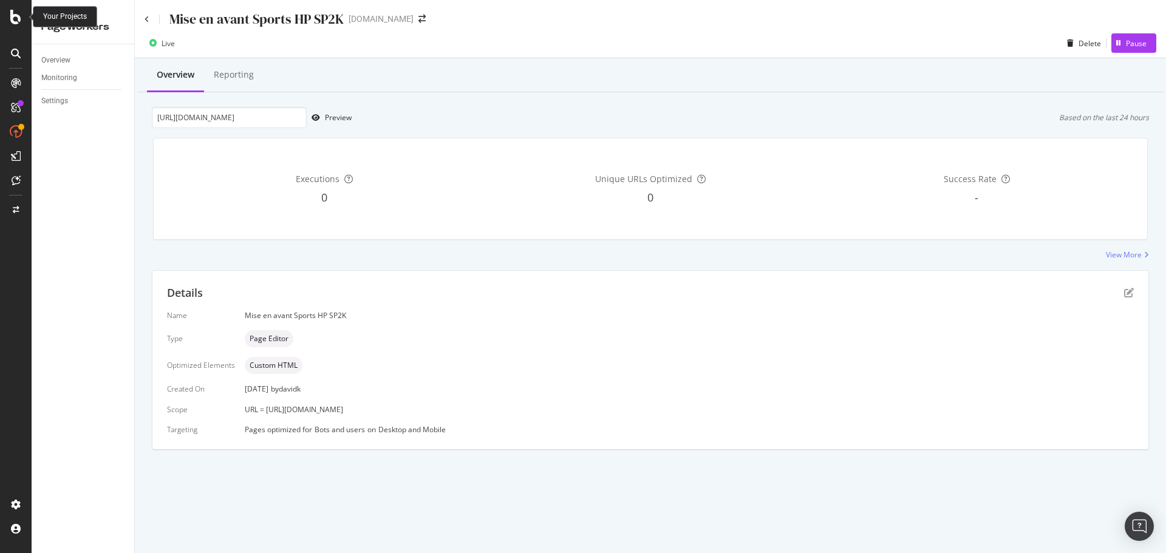
click at [9, 18] on div at bounding box center [15, 17] width 29 height 15
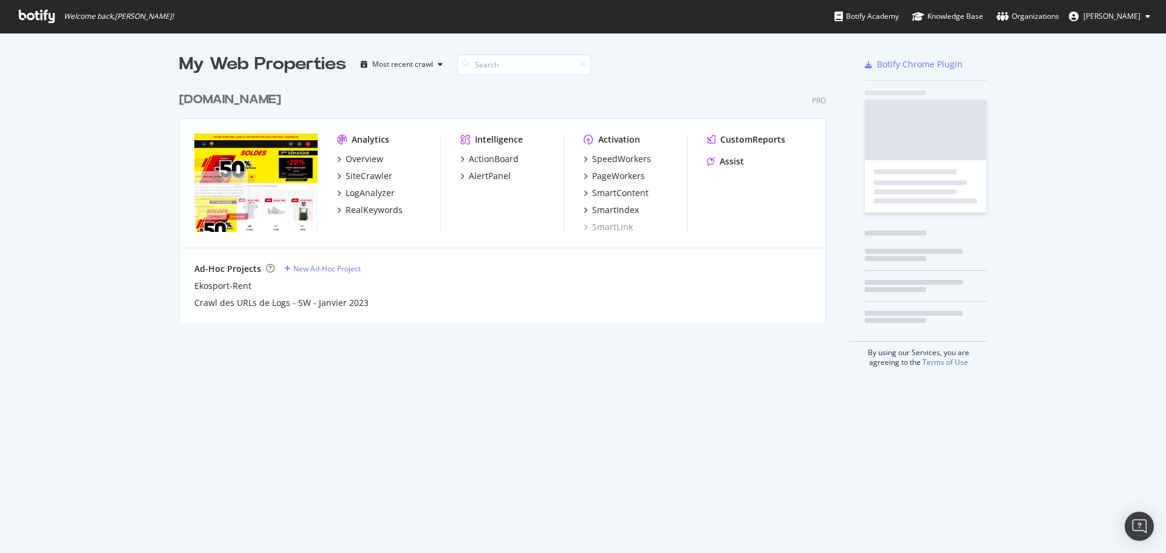
scroll to position [544, 1148]
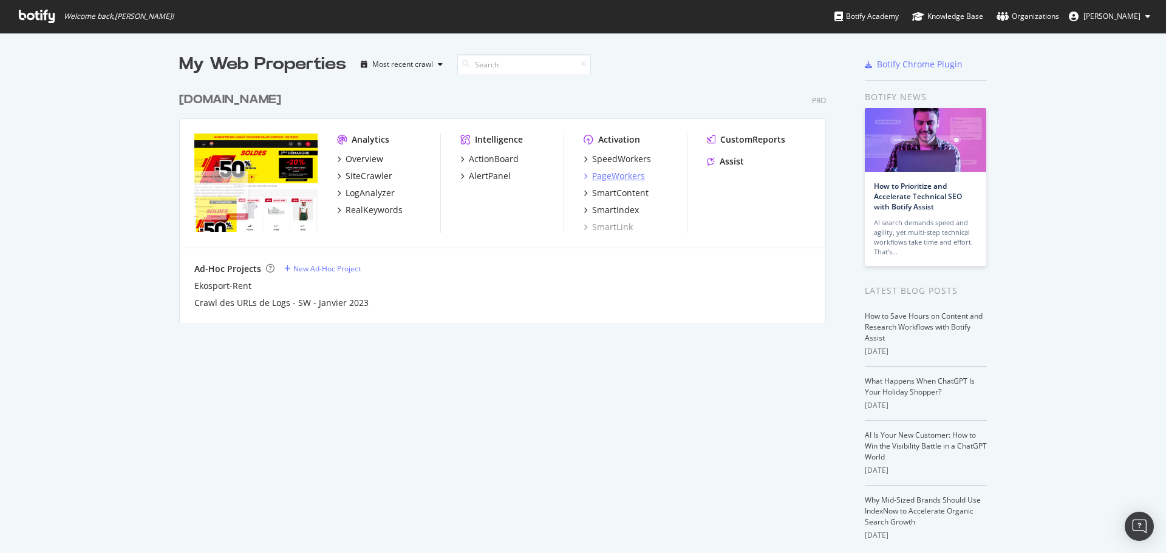
click at [625, 179] on div "PageWorkers" at bounding box center [618, 176] width 53 height 12
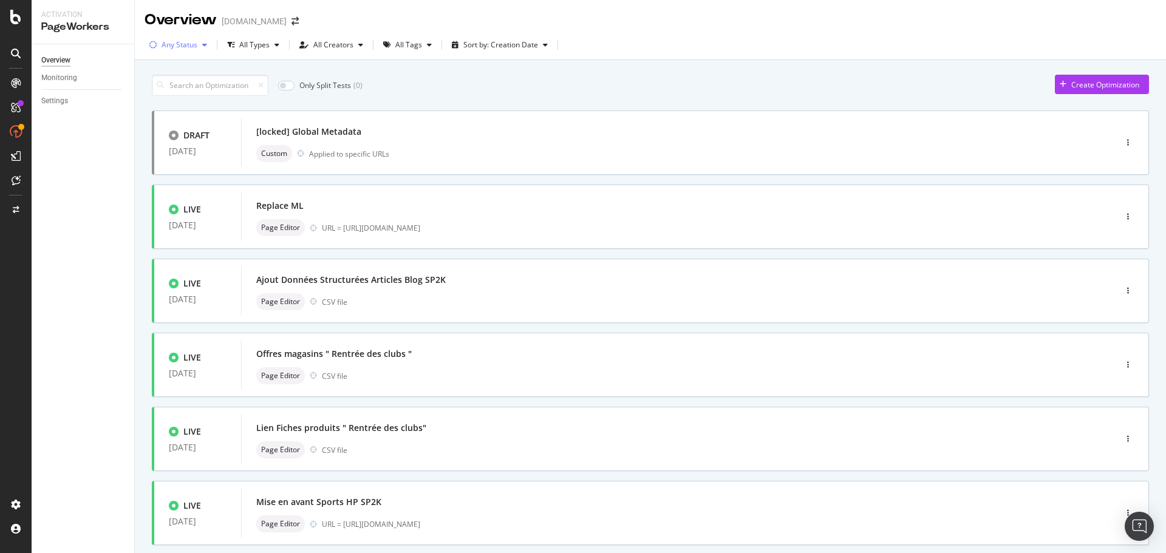
click at [193, 43] on div "Any Status" at bounding box center [180, 44] width 36 height 7
click at [188, 90] on div "( 36 )" at bounding box center [191, 90] width 13 height 10
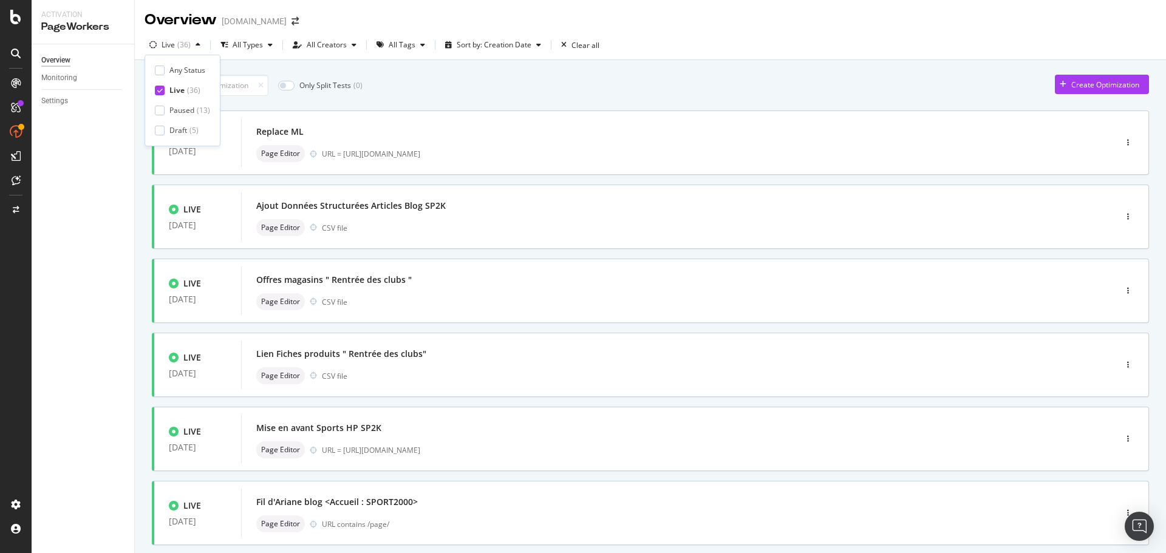
click at [788, 87] on div "Only Split Tests ( 0 ) Create Optimization" at bounding box center [650, 85] width 997 height 21
